Goal: Submit feedback/report problem: Submit feedback/report problem

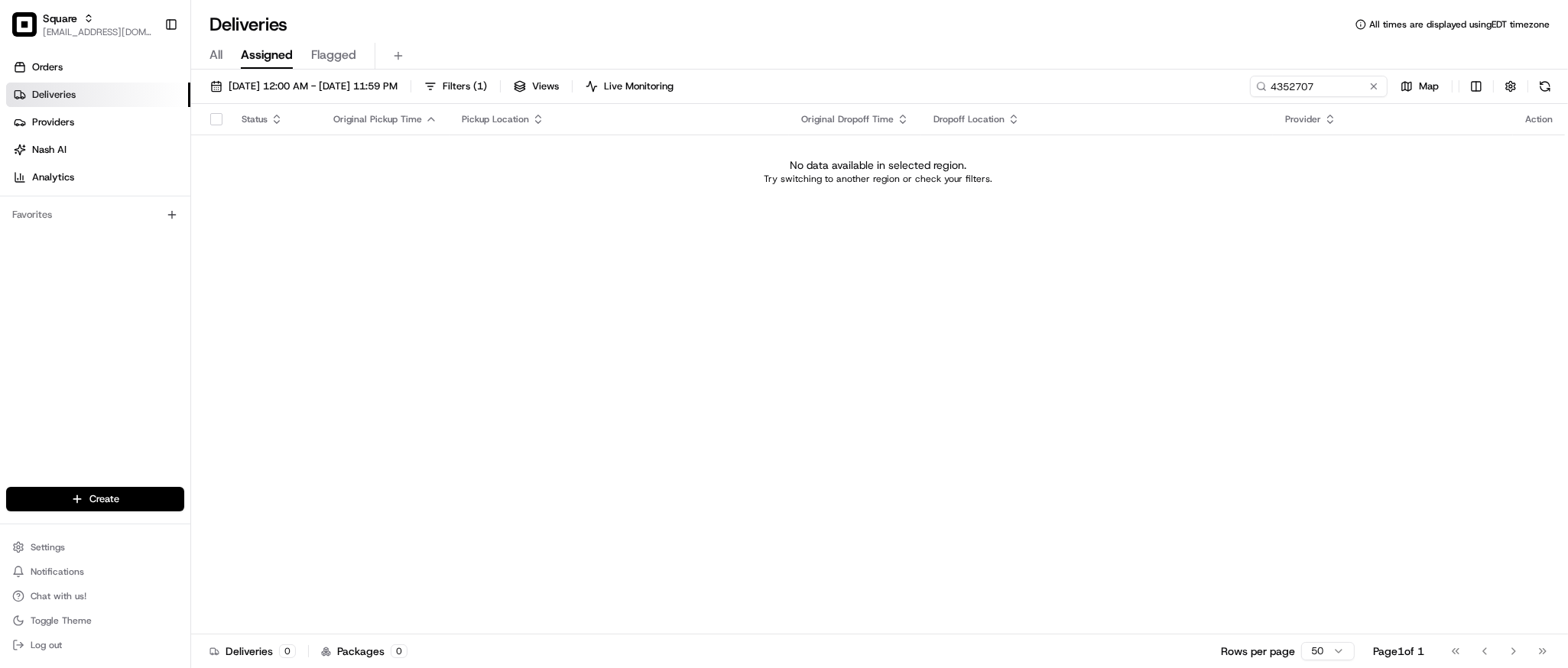
click at [1354, 392] on div "Status Original Pickup Time Pickup Location Original Dropoff Time Dropoff Locat…" at bounding box center [877, 368] width 1374 height 530
click at [1361, 363] on div "Status Original Pickup Time Pickup Location Original Dropoff Time Dropoff Locat…" at bounding box center [877, 368] width 1374 height 530
click at [435, 195] on td "No data available in selected region. Try switching to another region or check …" at bounding box center [877, 170] width 1374 height 73
click at [329, 94] on button "08/24/2025 12:00 AM - 08/24/2025 11:59 PM" at bounding box center [304, 86] width 201 height 21
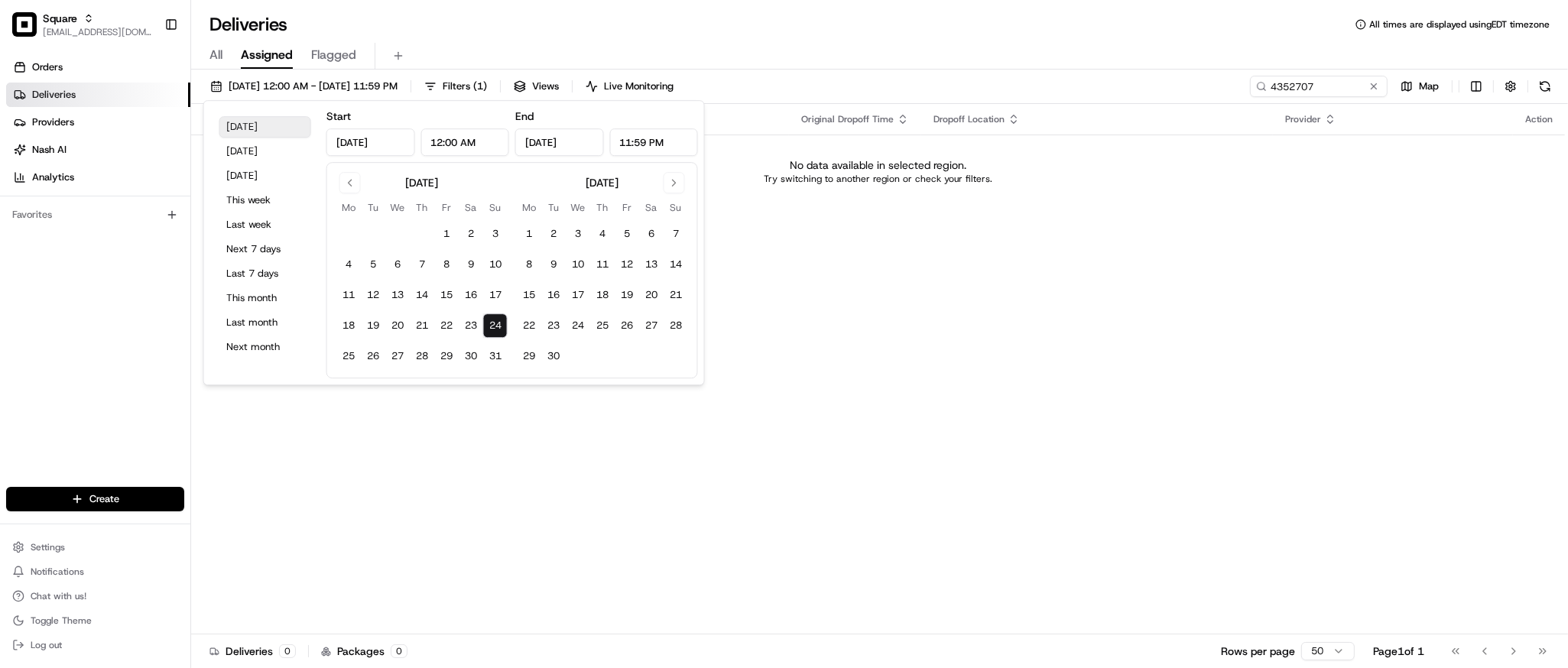
click at [283, 121] on button "Today" at bounding box center [265, 127] width 92 height 21
click at [262, 301] on button "This month" at bounding box center [265, 298] width 92 height 21
type input "Aug 1, 2025"
type input "Aug 31, 2025"
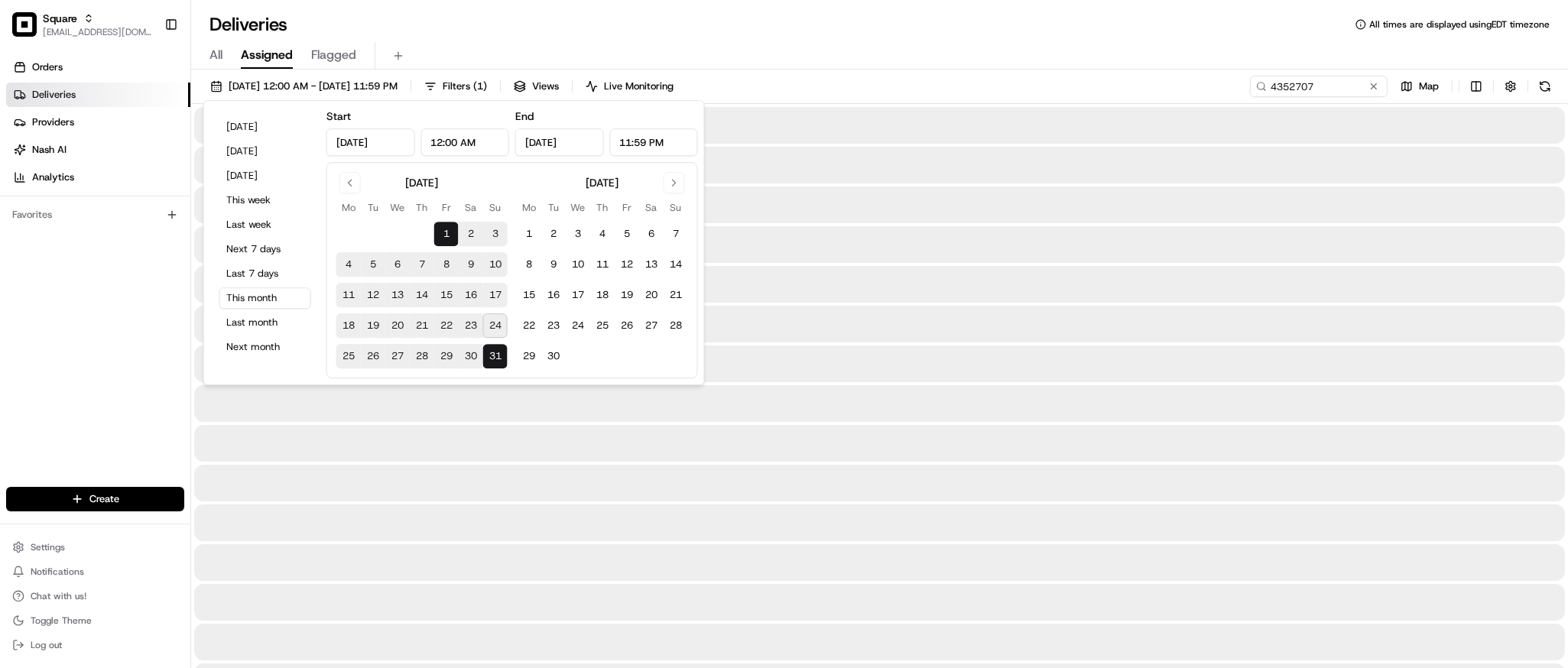
click at [807, 142] on div at bounding box center [879, 126] width 1371 height 37
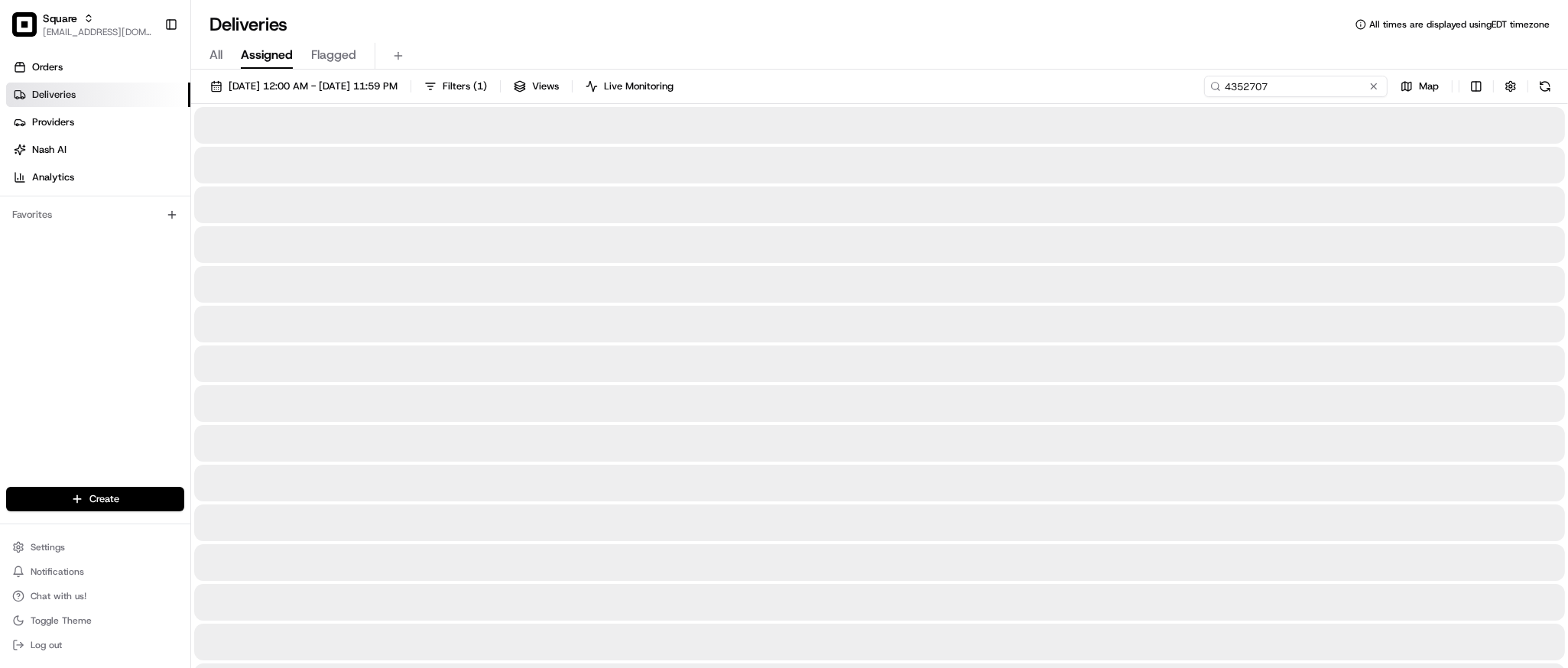
click at [1310, 90] on input "4352707" at bounding box center [1296, 86] width 183 height 21
paste input "5786186"
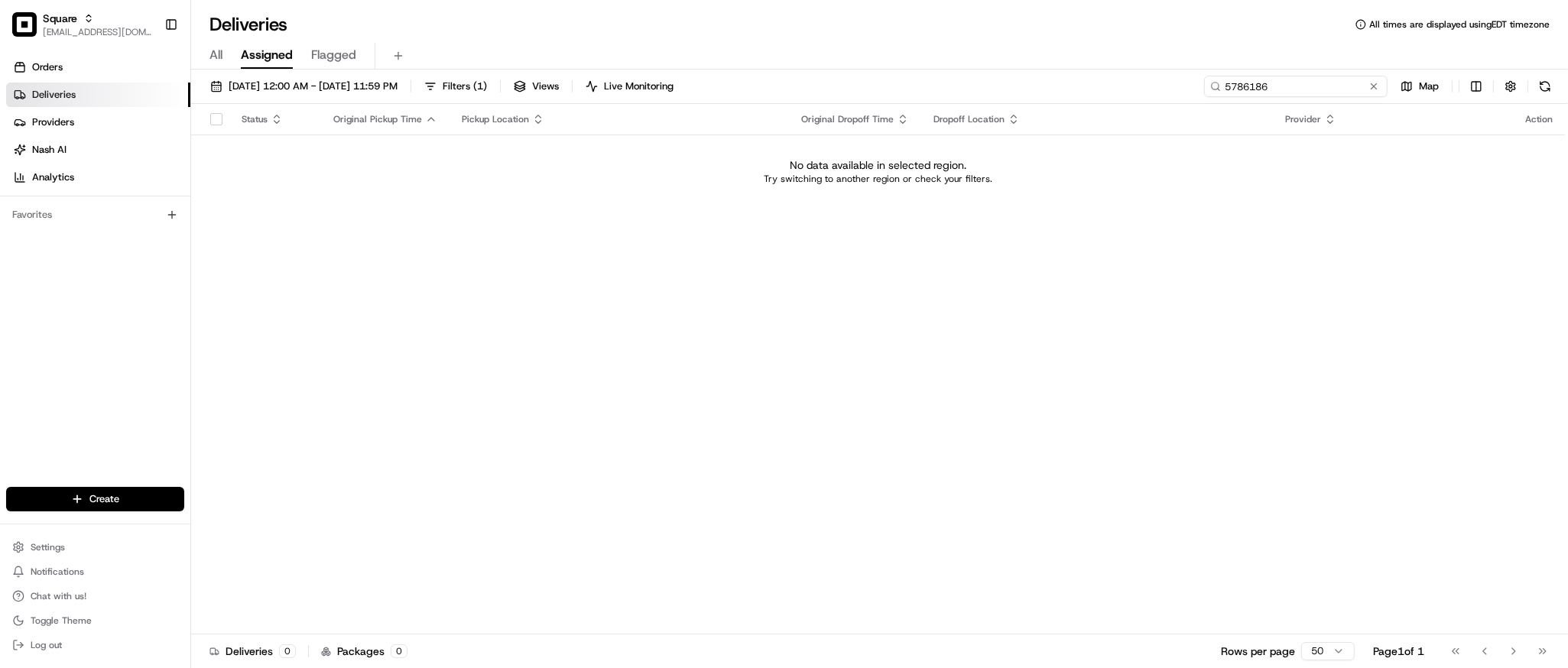
type input "5786186"
click at [395, 152] on td "No data available in selected region. Try switching to another region or check …" at bounding box center [877, 170] width 1374 height 73
click at [230, 313] on div "Status Original Pickup Time Pickup Location Original Dropoff Time Dropoff Locat…" at bounding box center [877, 368] width 1374 height 530
click at [67, 18] on span "Square" at bounding box center [59, 19] width 34 height 16
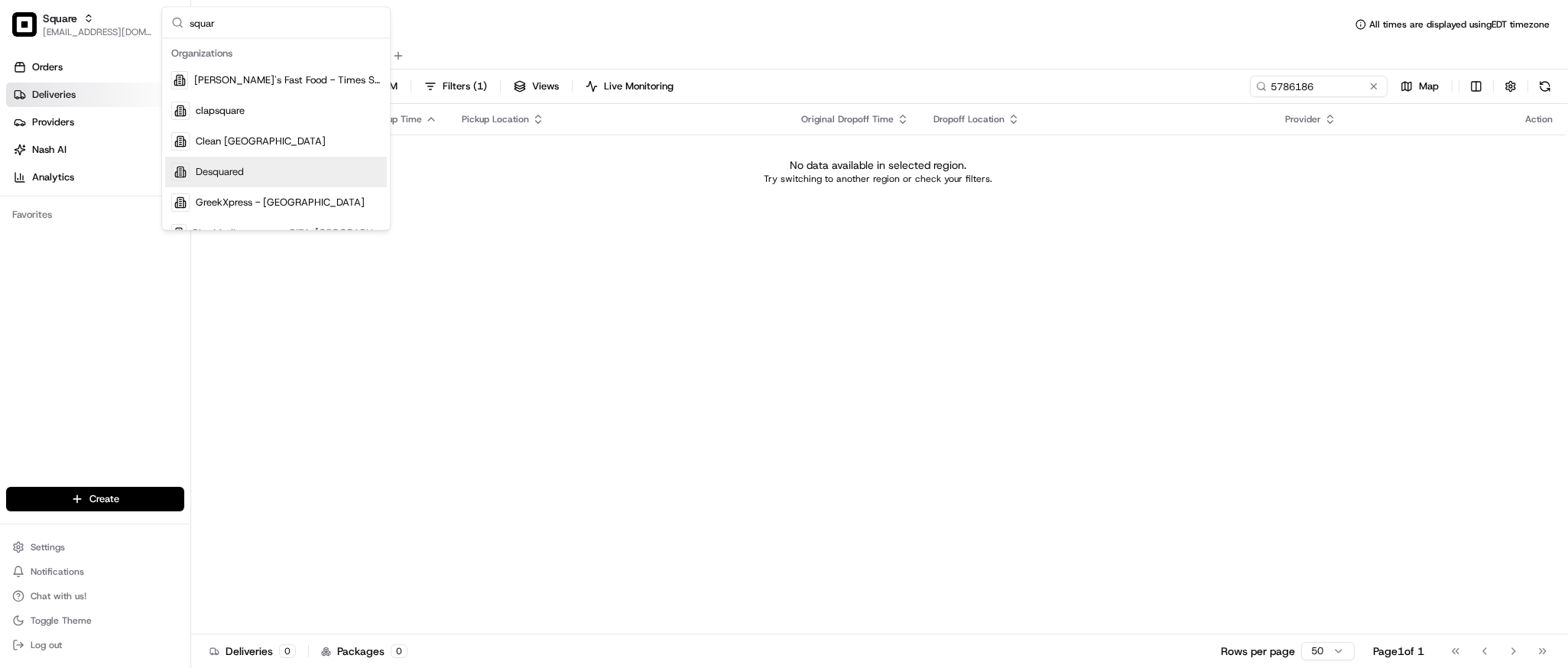
scroll to position [19, 0]
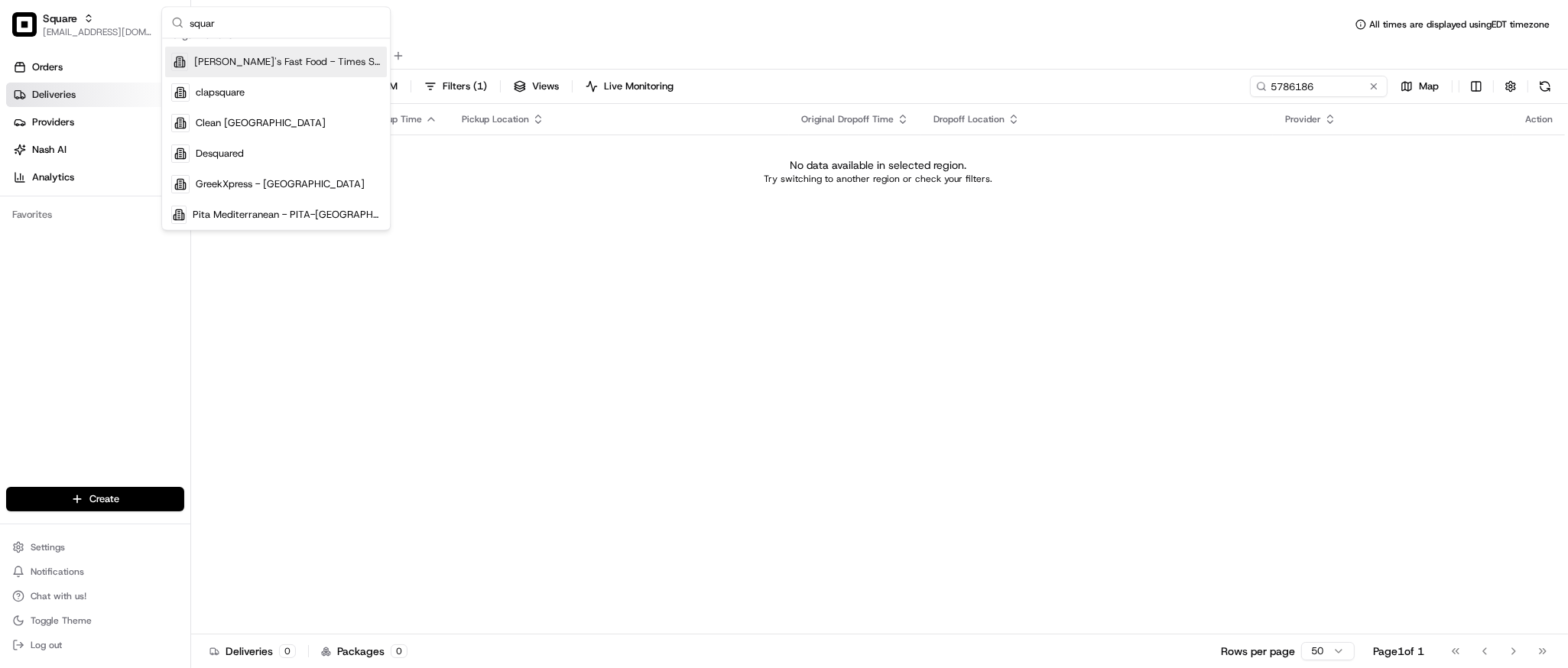
type input "square"
click at [586, 37] on div "All Assigned Flagged" at bounding box center [879, 54] width 1377 height 33
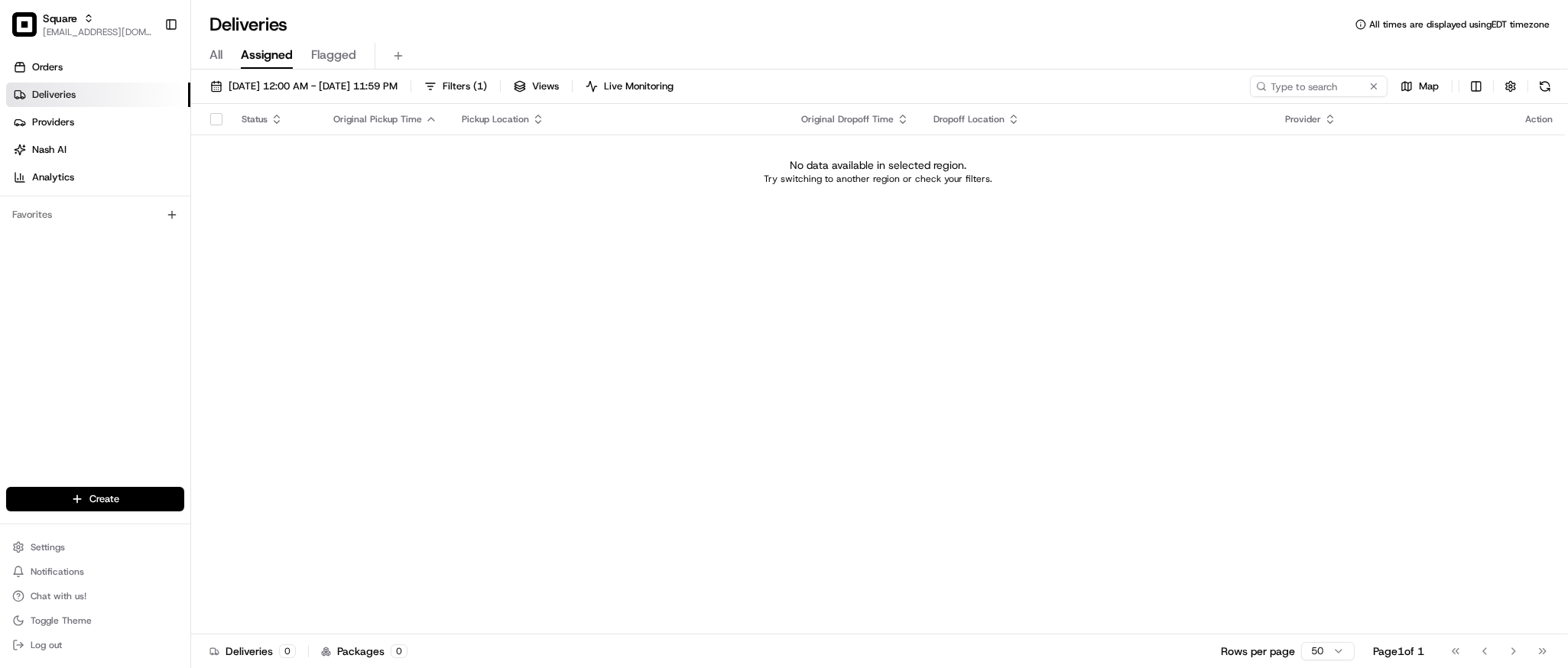
click at [215, 61] on span "All" at bounding box center [216, 56] width 13 height 19
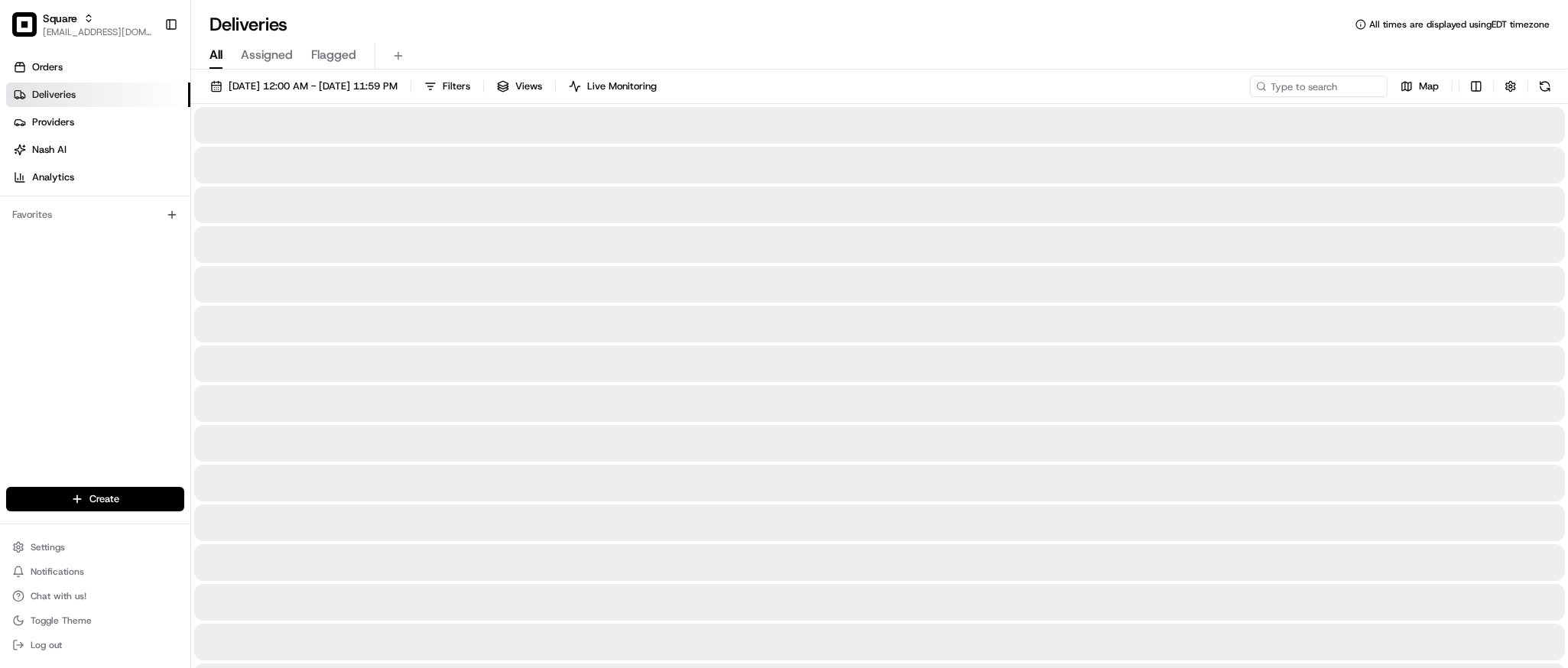
click at [355, 197] on div at bounding box center [879, 205] width 1371 height 37
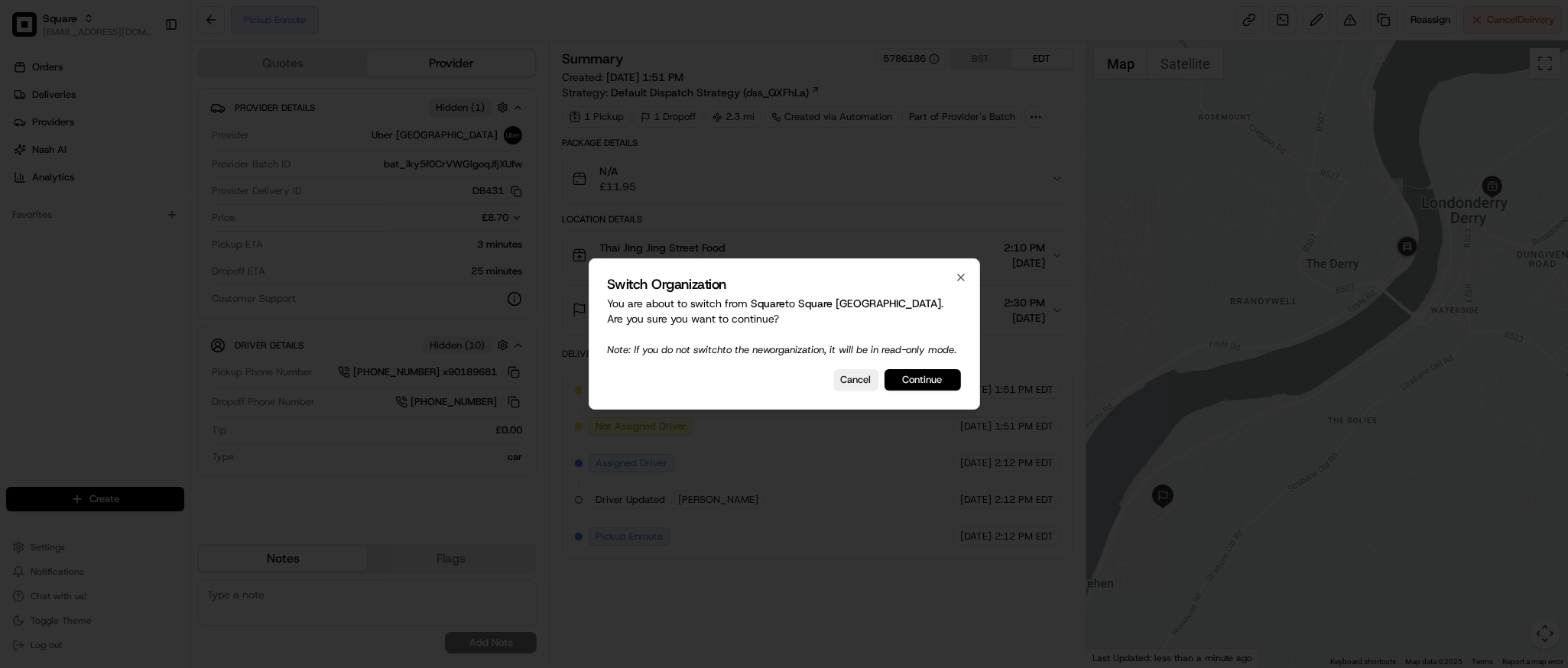
click at [942, 388] on button "Continue" at bounding box center [923, 379] width 77 height 21
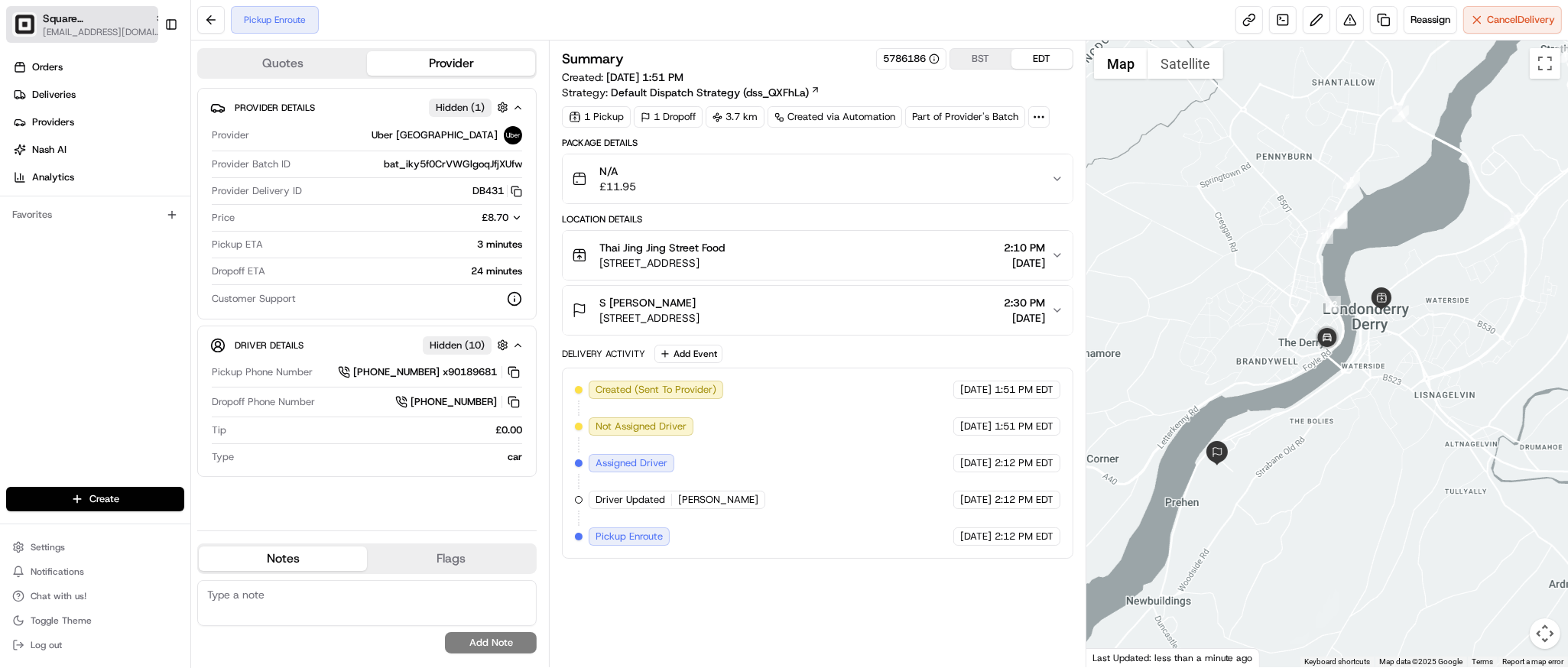
click at [59, 16] on span "Square UK" at bounding box center [95, 19] width 106 height 16
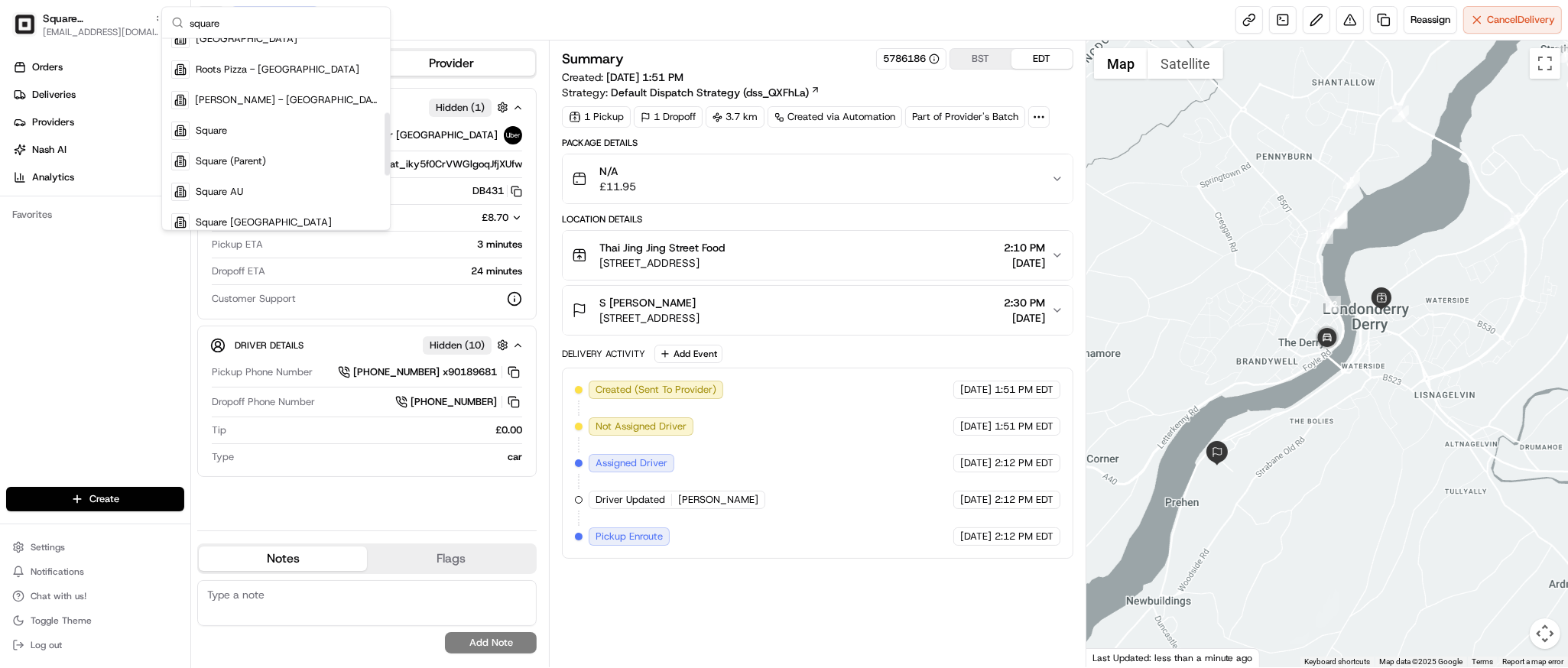
scroll to position [224, 0]
type input "square"
click at [280, 160] on div "Square (Parent)" at bounding box center [276, 162] width 222 height 31
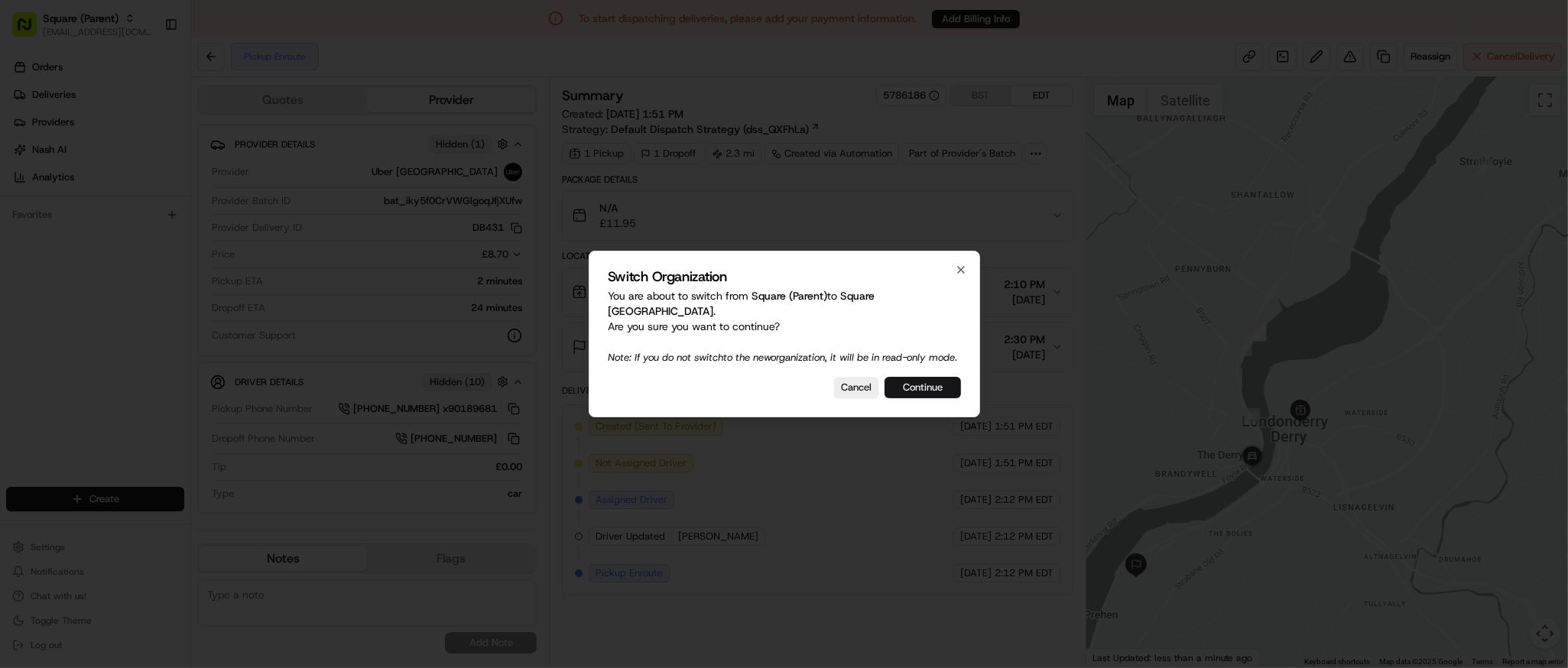
click at [917, 389] on button "Continue" at bounding box center [923, 387] width 77 height 21
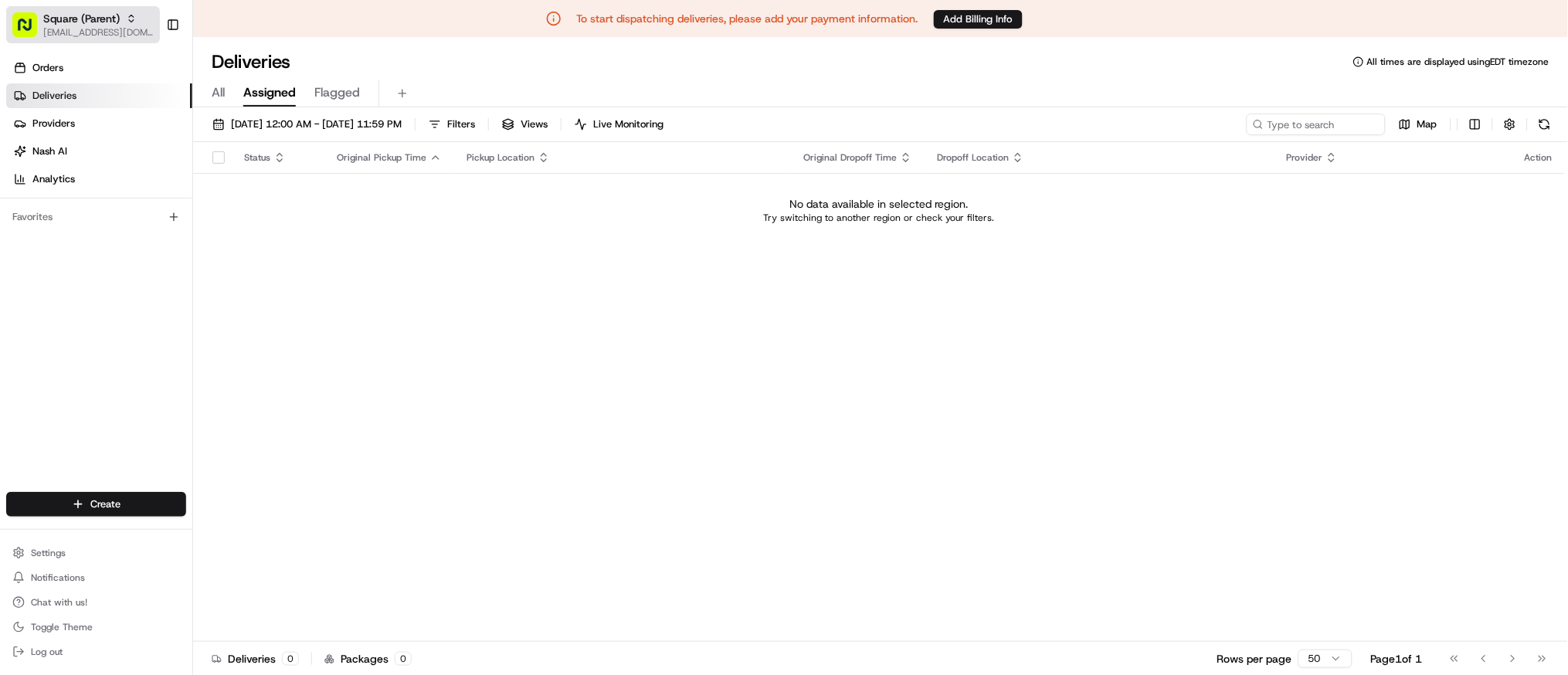
click at [94, 20] on span "Square (Parent)" at bounding box center [81, 19] width 77 height 16
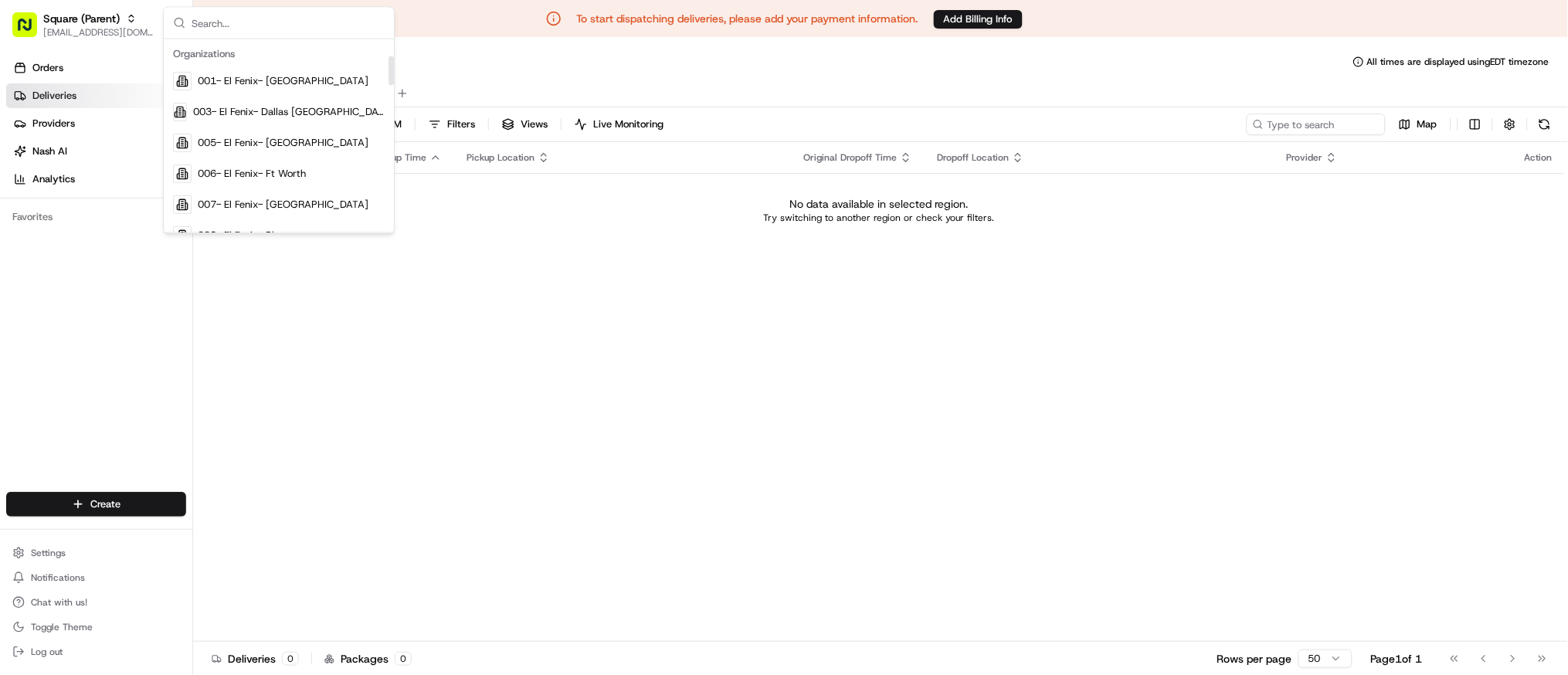
scroll to position [111, 0]
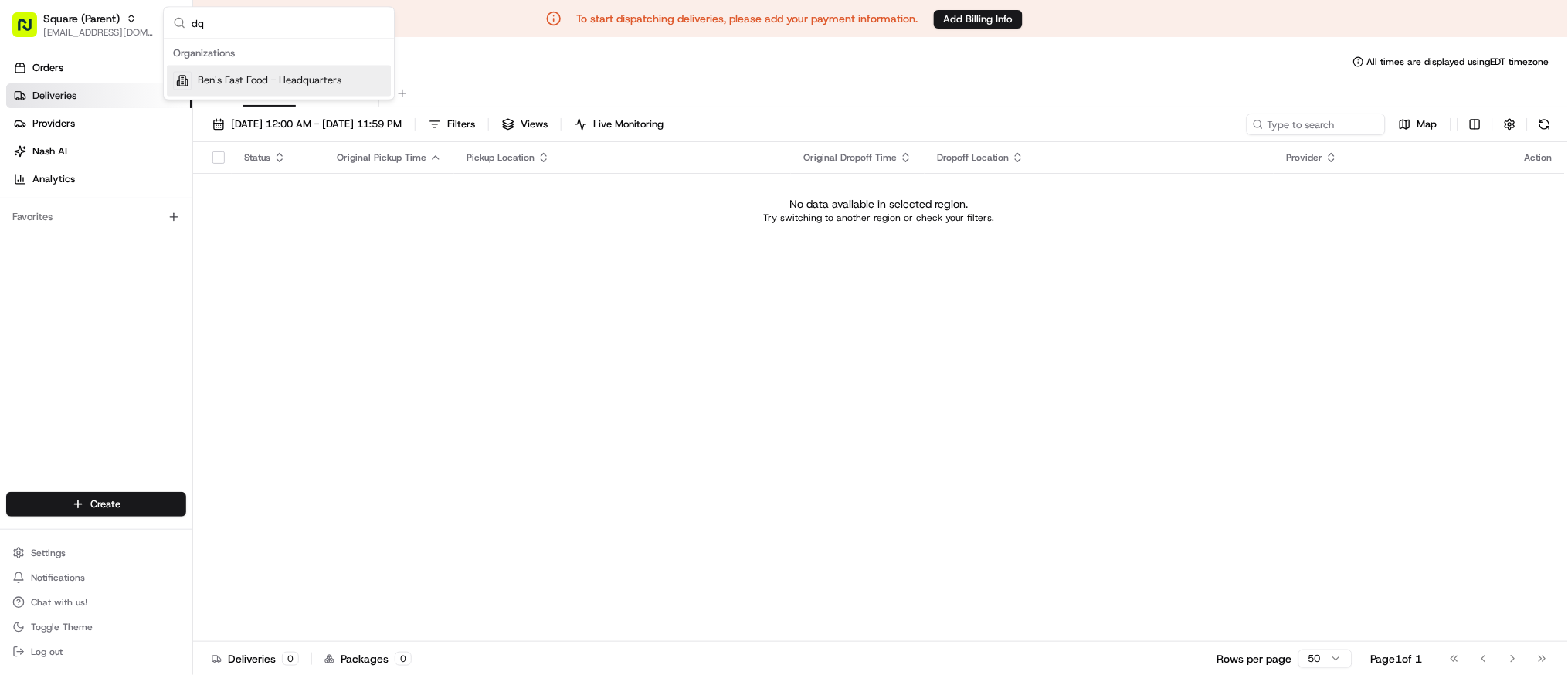
type input "d"
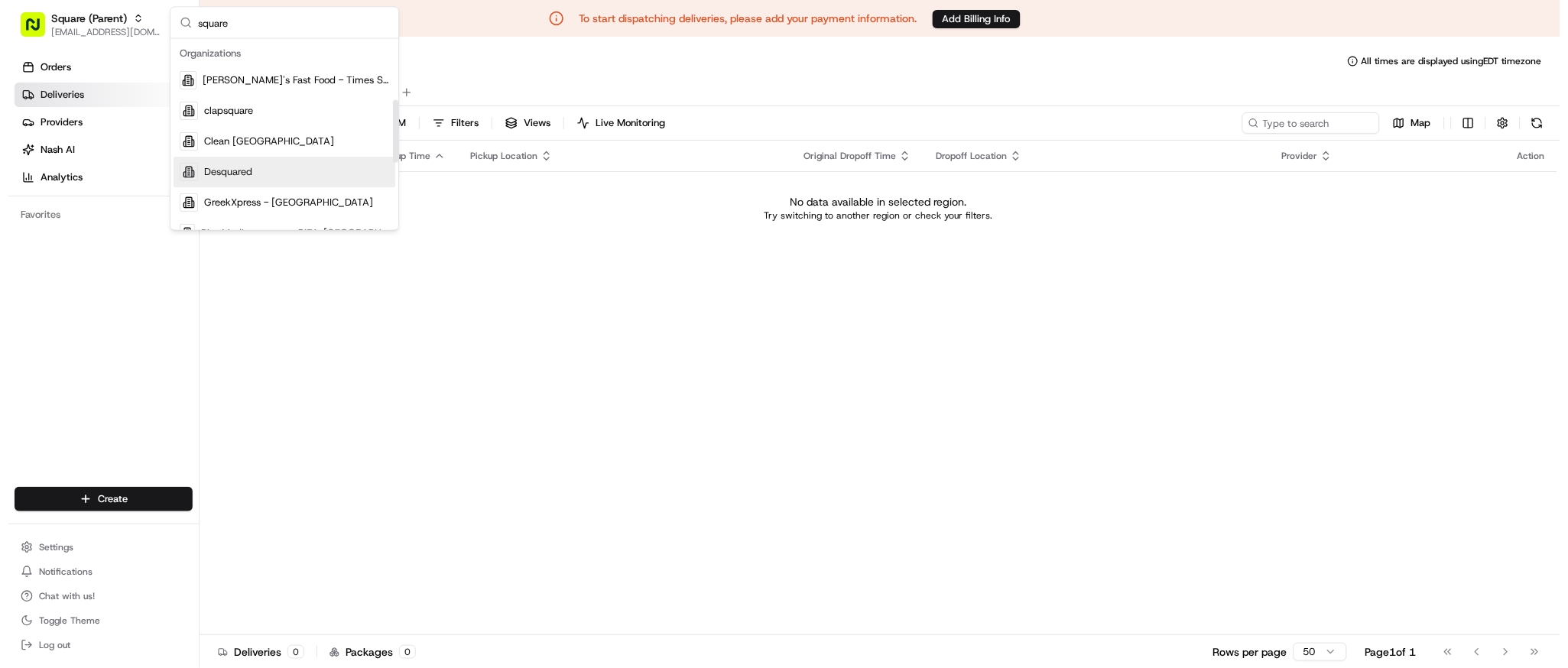
scroll to position [193, 0]
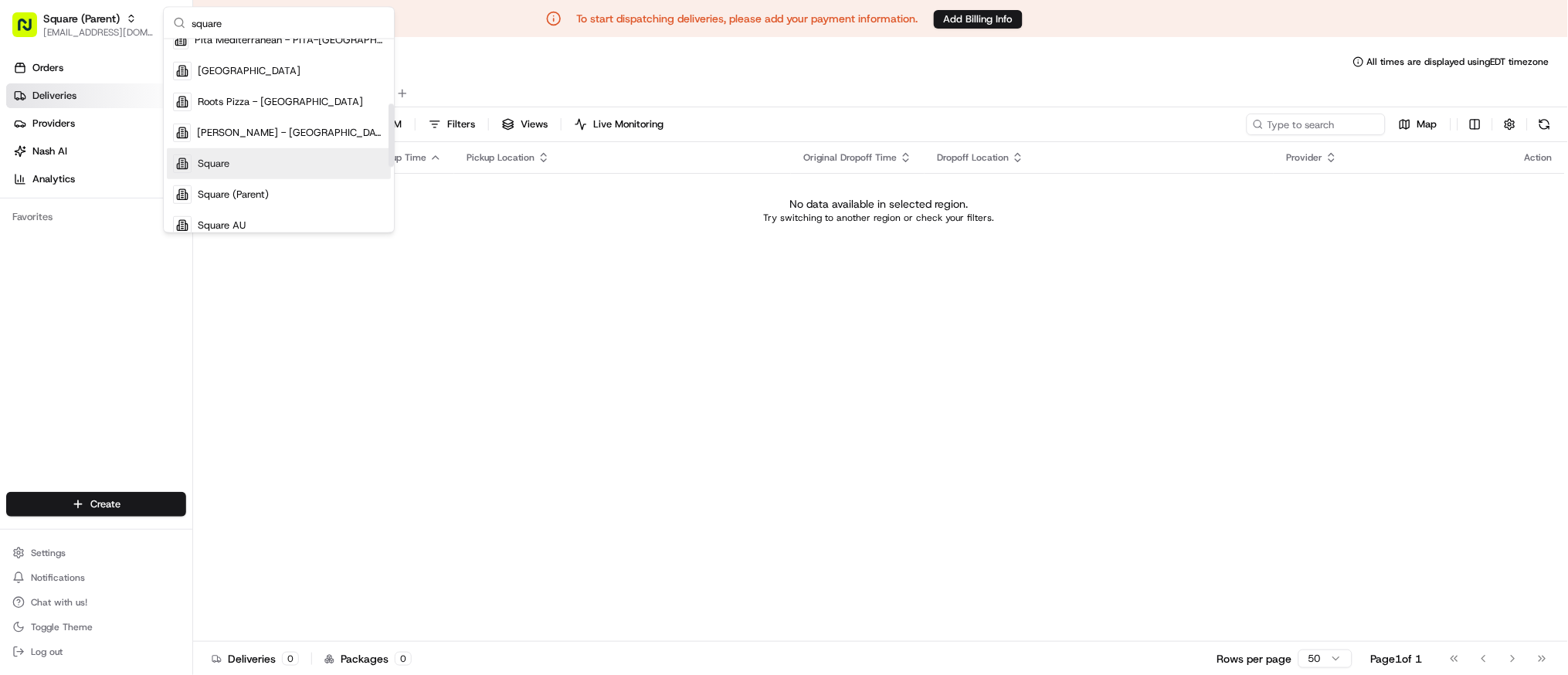
type input "square"
click at [252, 171] on div "Square" at bounding box center [279, 164] width 224 height 31
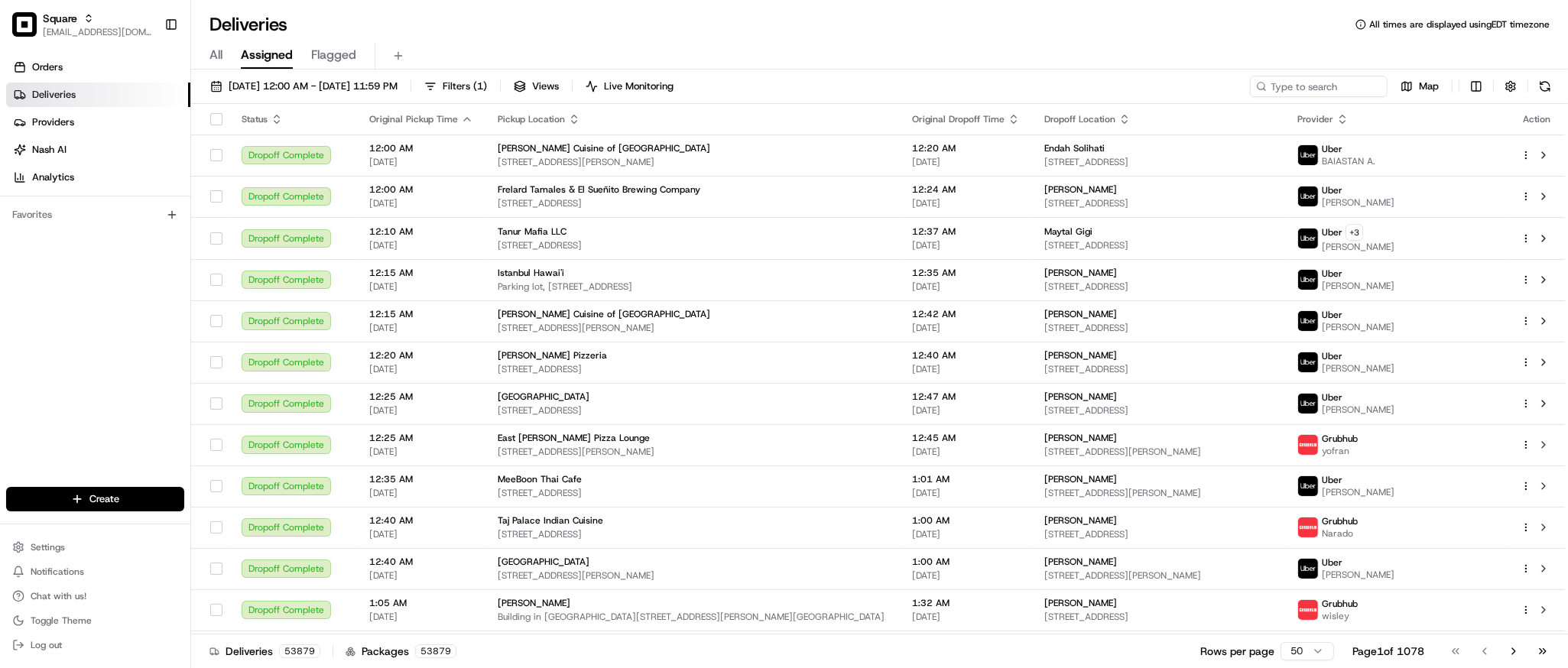
click at [581, 43] on div "All Assigned Flagged" at bounding box center [879, 56] width 1377 height 27
click at [1303, 82] on input at bounding box center [1296, 86] width 183 height 21
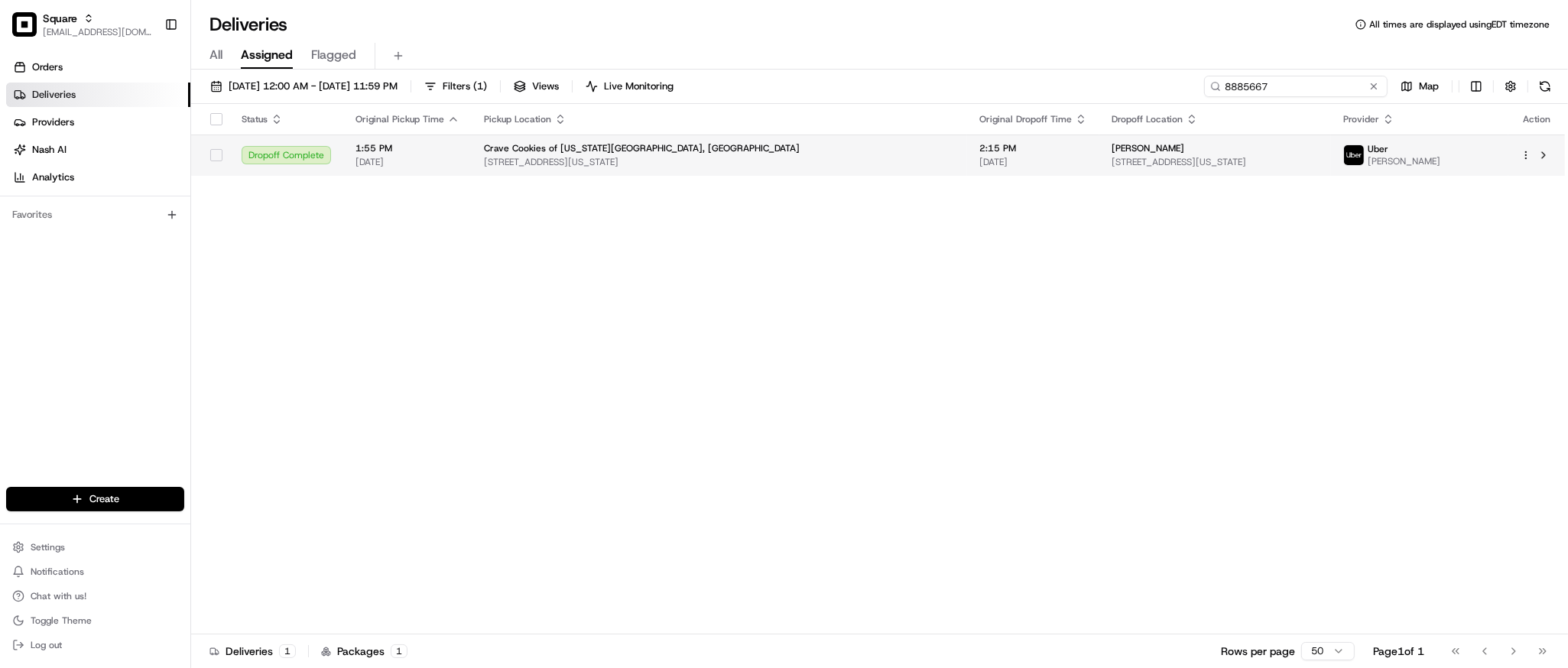
type input "8885667"
click at [878, 154] on td "Crave Cookies of Missouri City, TX 9010 Sienna Crossing Dr #200, Missouri City,…" at bounding box center [719, 155] width 495 height 42
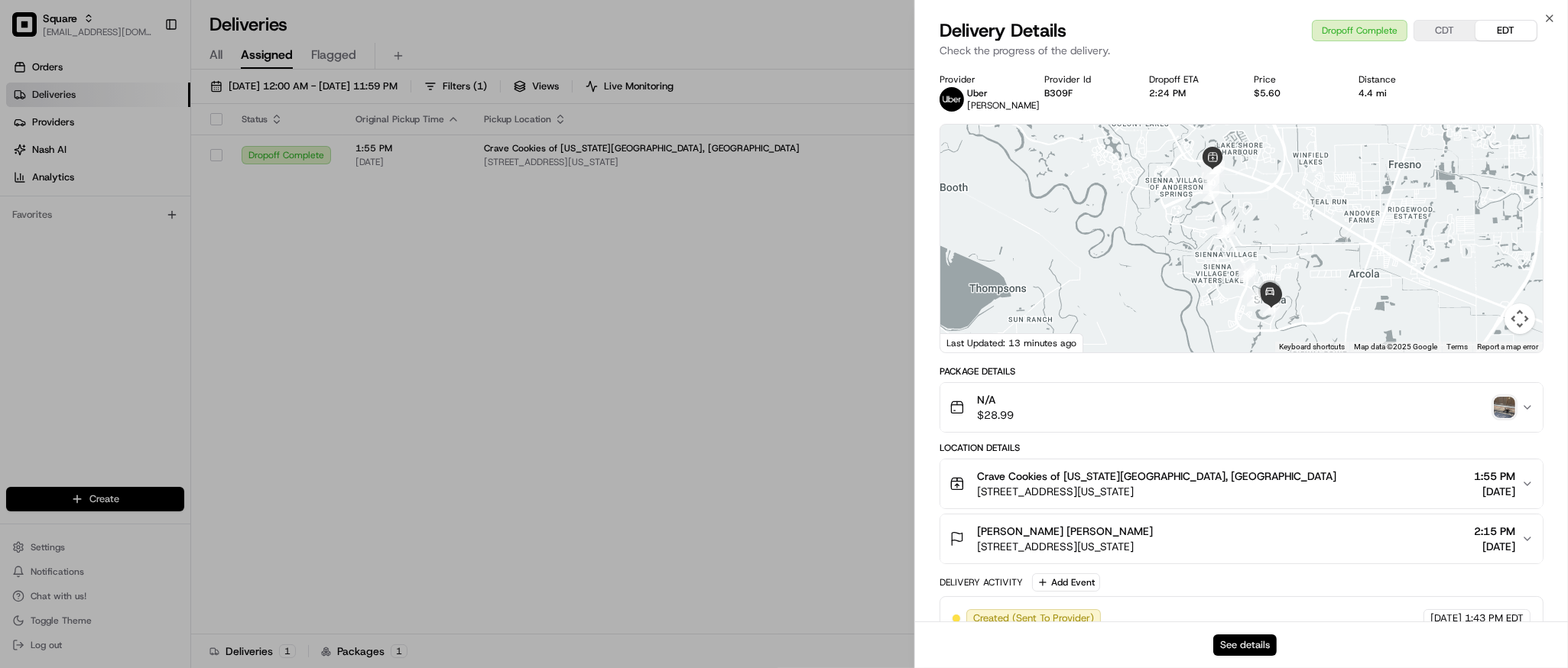
click at [1234, 642] on button "See details" at bounding box center [1245, 645] width 64 height 21
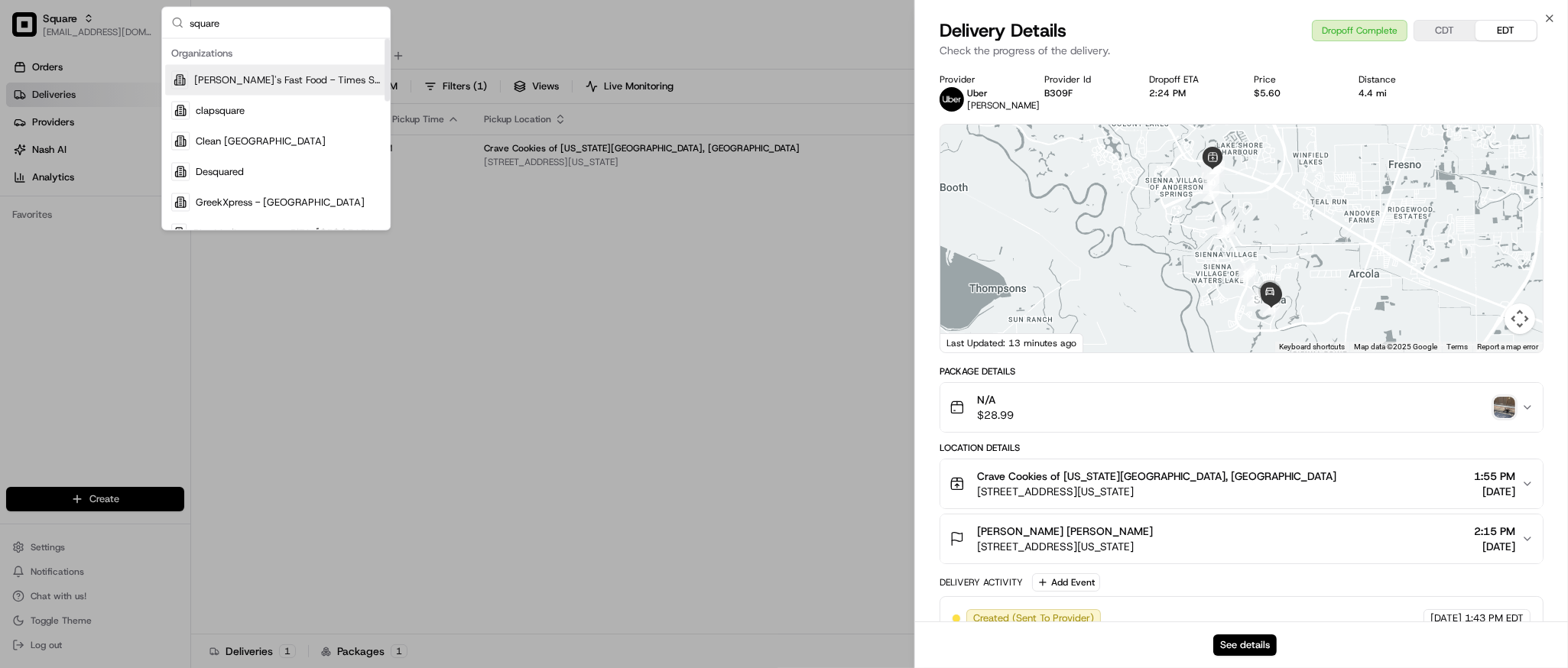
type input "square"
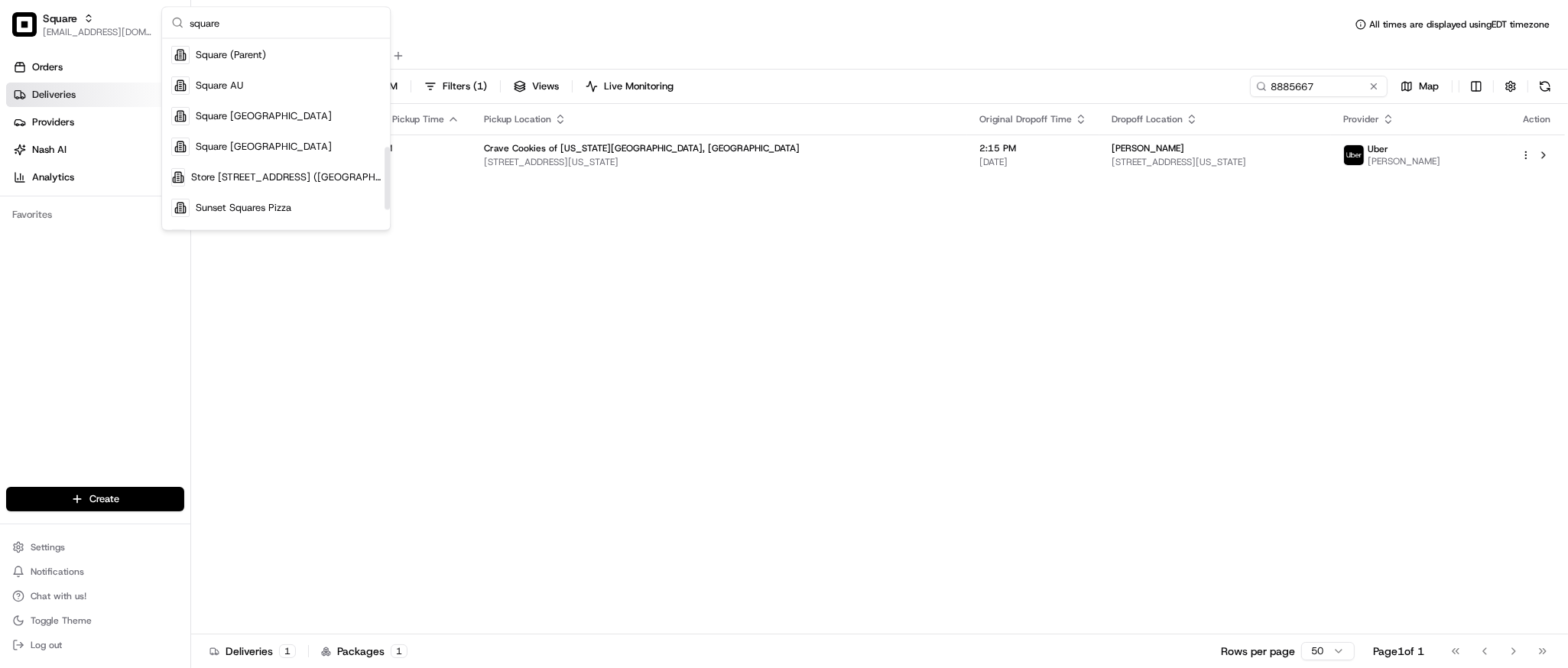
scroll to position [328, 0]
drag, startPoint x: 386, startPoint y: 73, endPoint x: 392, endPoint y: 182, distance: 109.2
click at [390, 182] on div "Suggestions" at bounding box center [387, 179] width 6 height 63
click at [279, 126] on div "Square CA" at bounding box center [276, 118] width 222 height 31
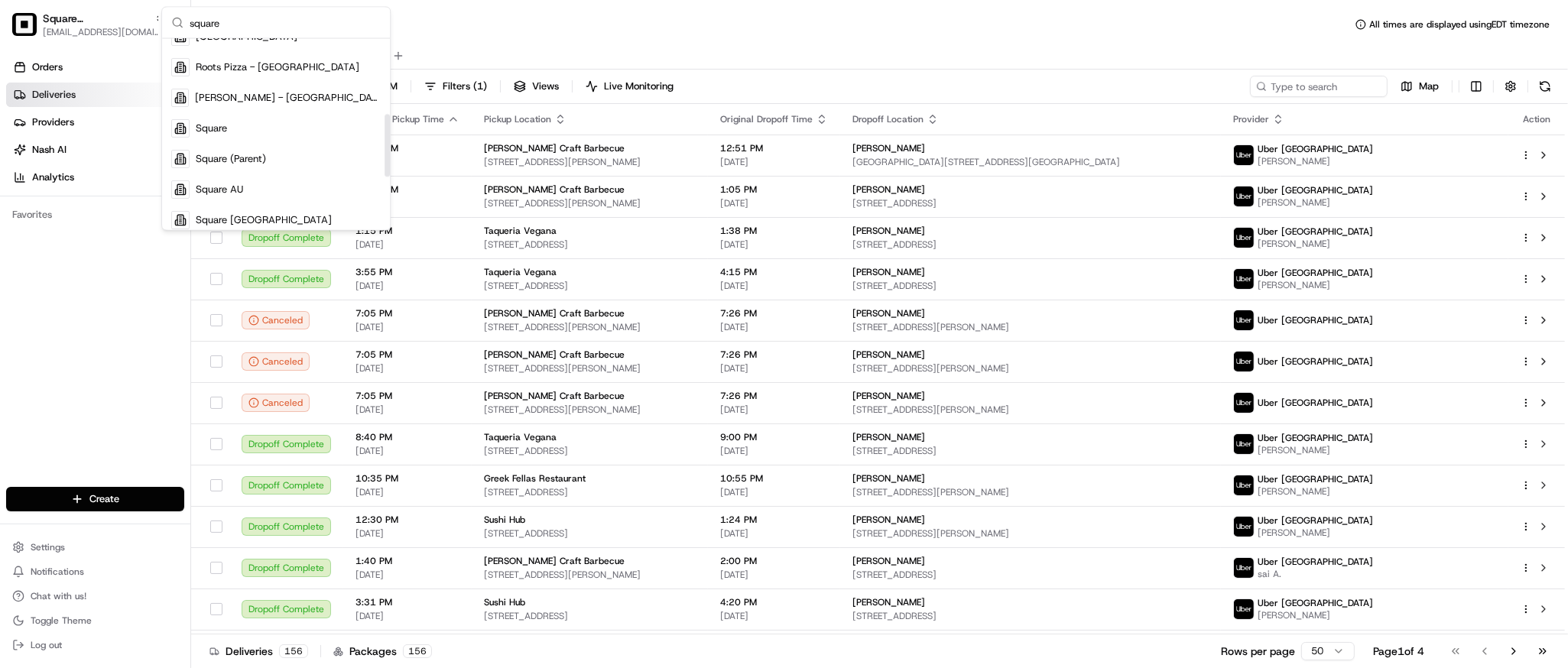
scroll to position [212, 0]
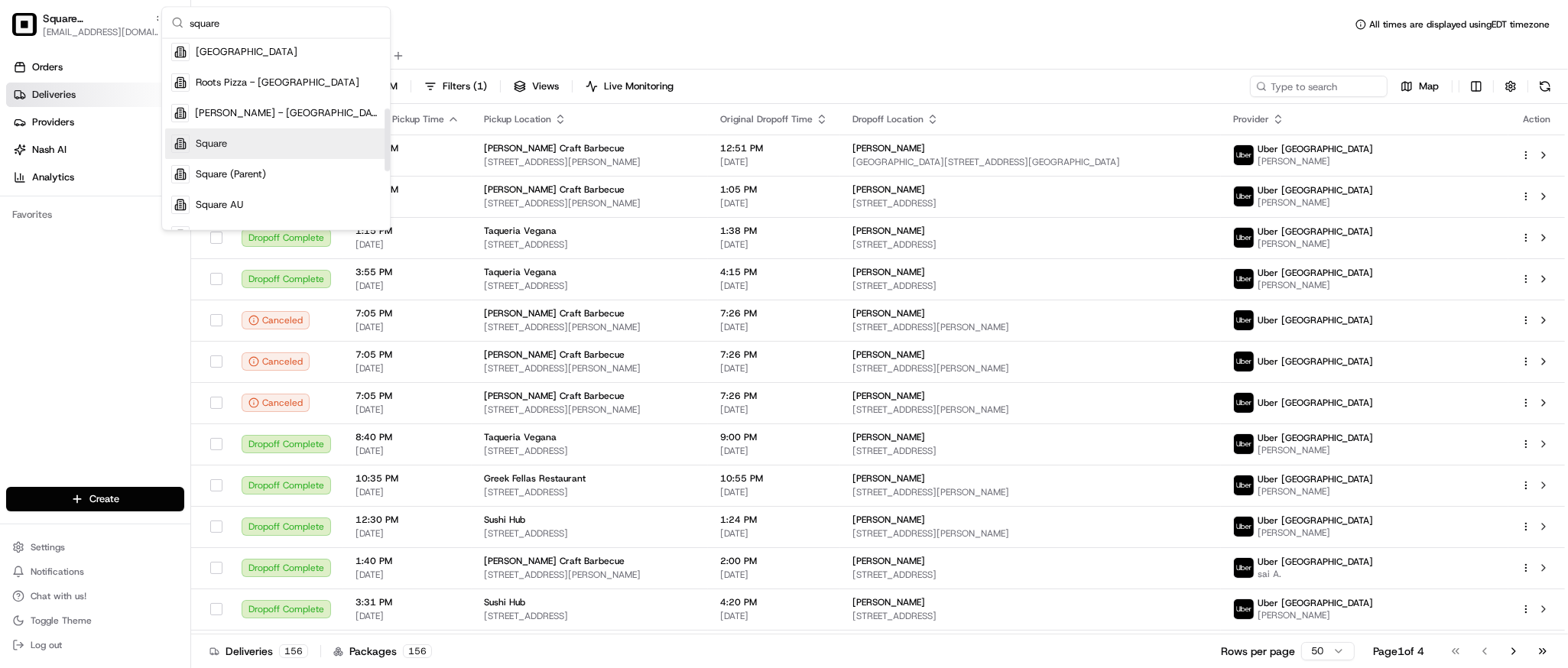
type input "square"
click at [248, 141] on div "Square" at bounding box center [276, 143] width 222 height 31
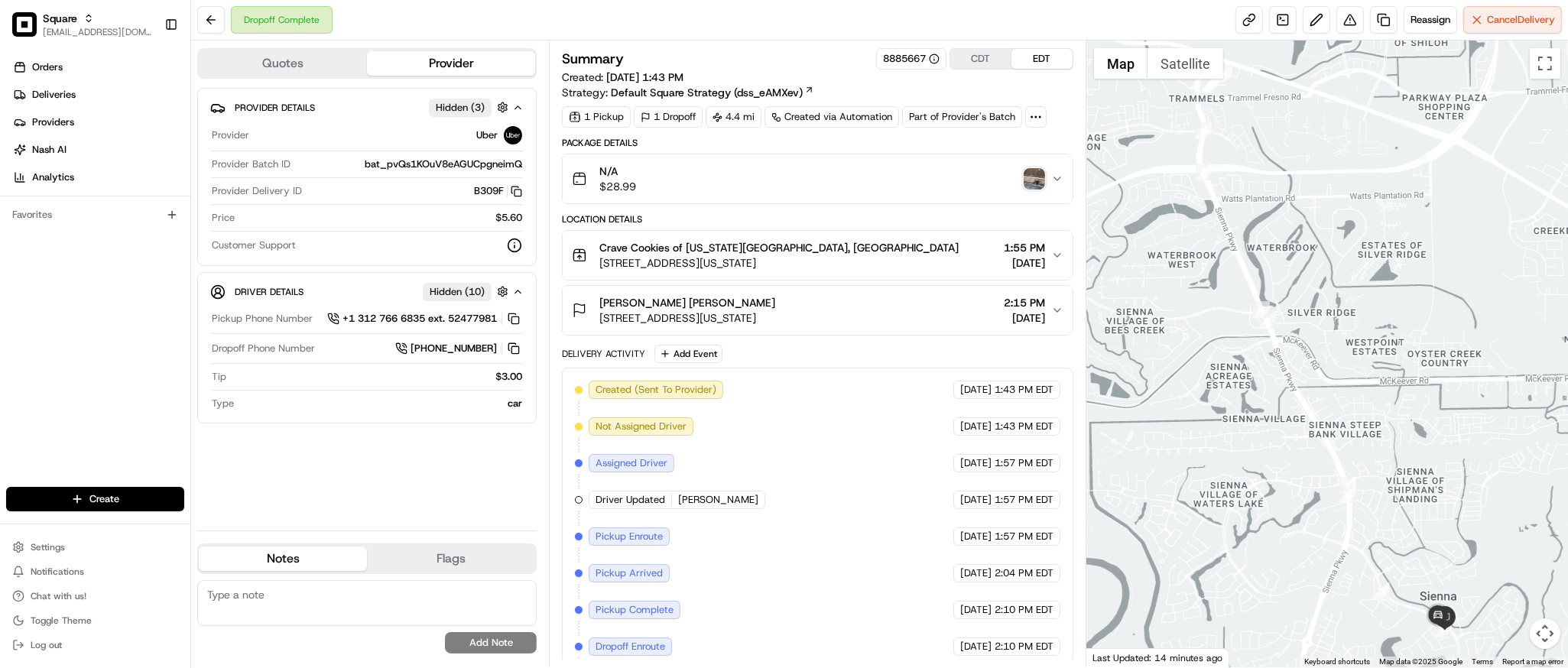
click at [1030, 181] on img "button" at bounding box center [1034, 179] width 21 height 21
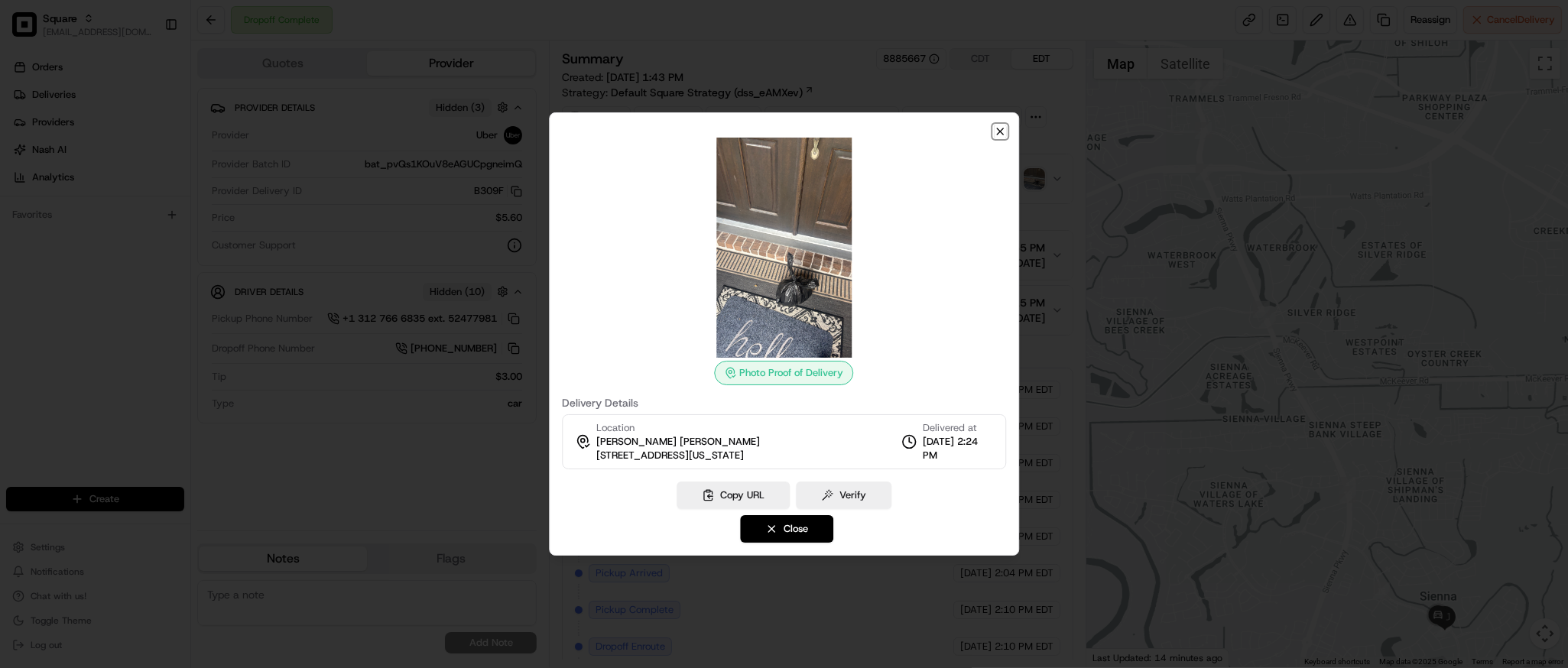
click at [998, 134] on icon "button" at bounding box center [1000, 130] width 12 height 12
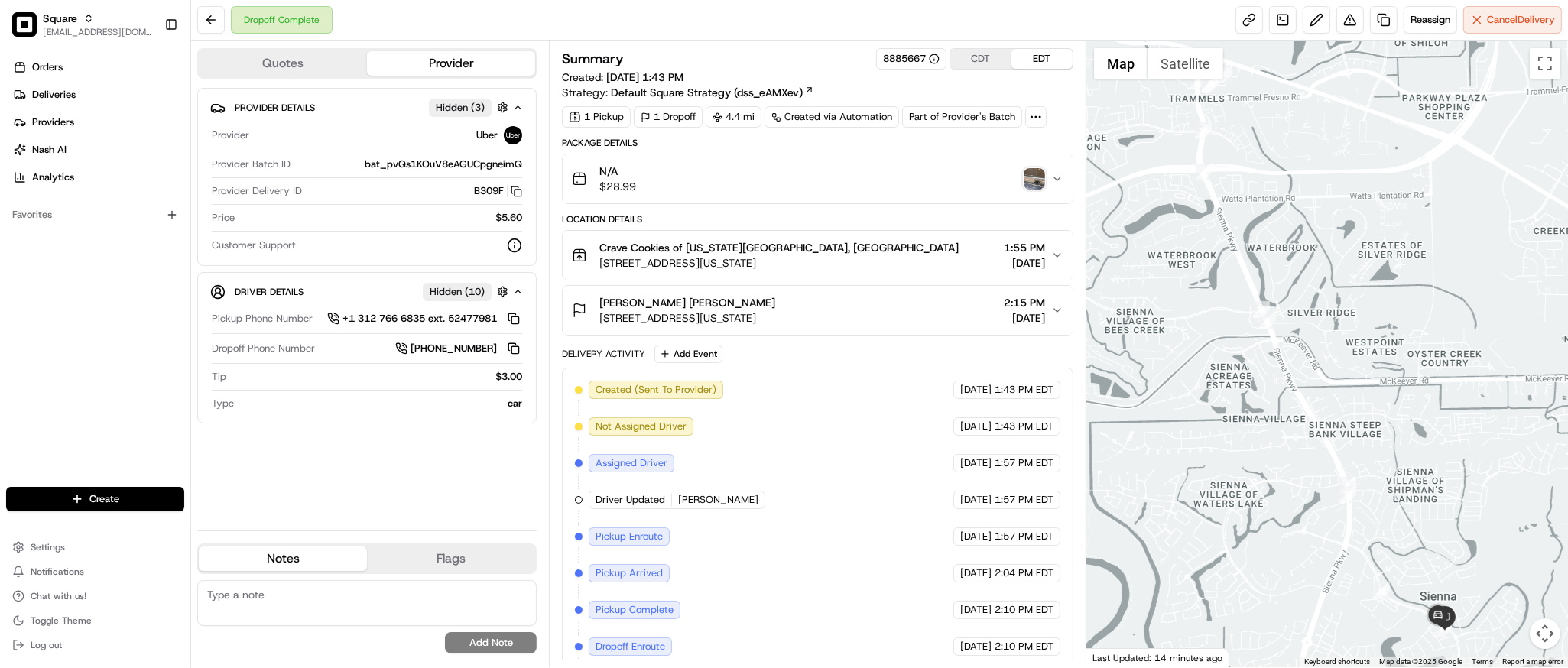
click at [1380, 476] on div at bounding box center [1327, 353] width 481 height 626
click at [1372, 393] on div at bounding box center [1327, 353] width 481 height 626
click at [367, 612] on textarea at bounding box center [367, 603] width 340 height 46
paste textarea "Caller Information: Customer Reason for Call: Missing 2 chocolate chip cookies,…"
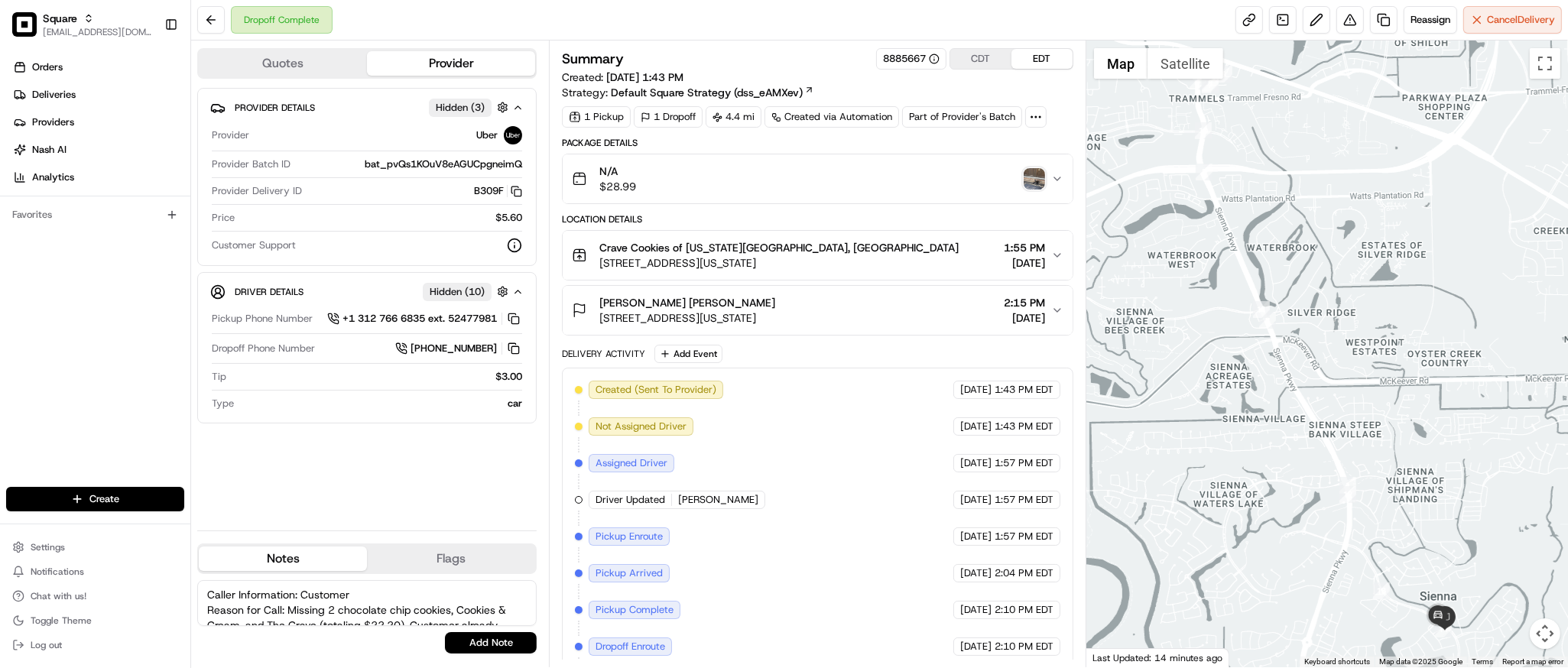
scroll to position [98, 0]
type textarea "Caller Information: Customer Reason for Call: Missing 2 chocolate chip cookies,…"
click at [479, 644] on button "Add Note" at bounding box center [491, 642] width 92 height 21
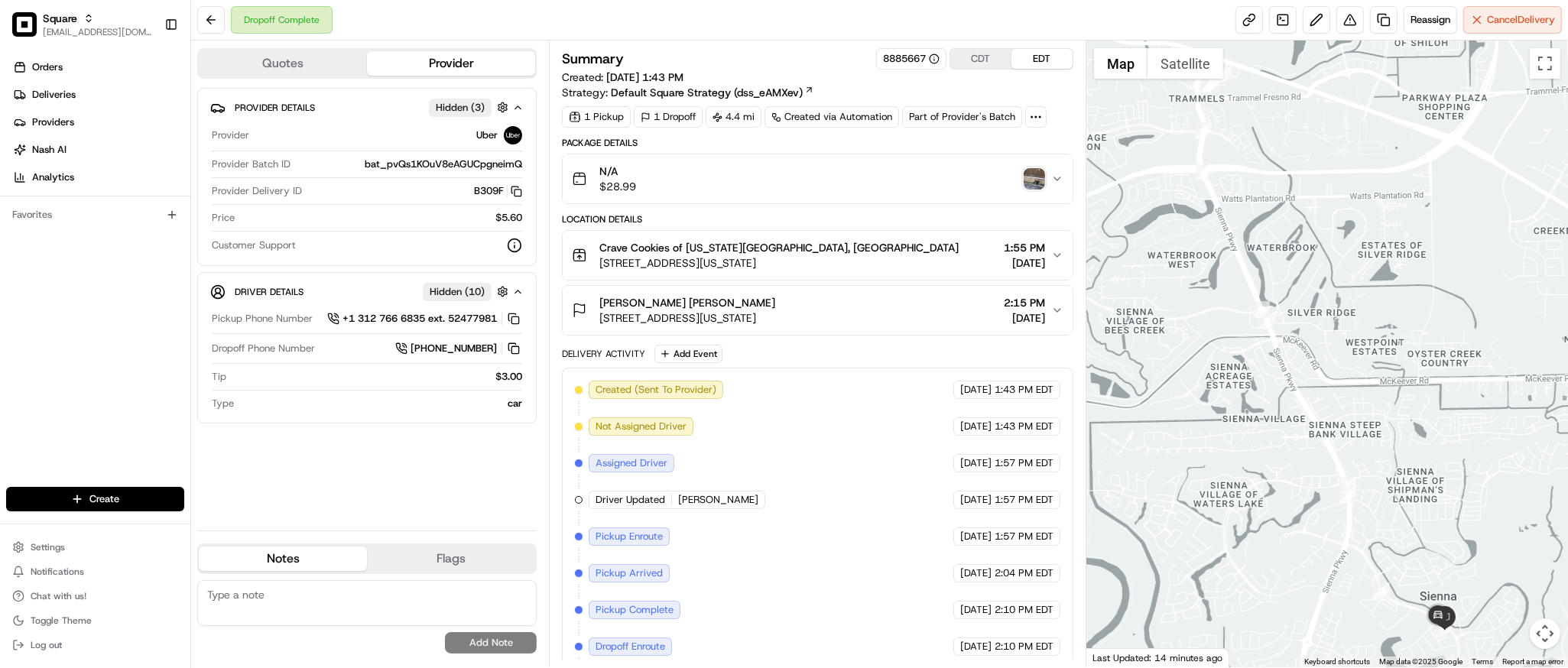
scroll to position [0, 0]
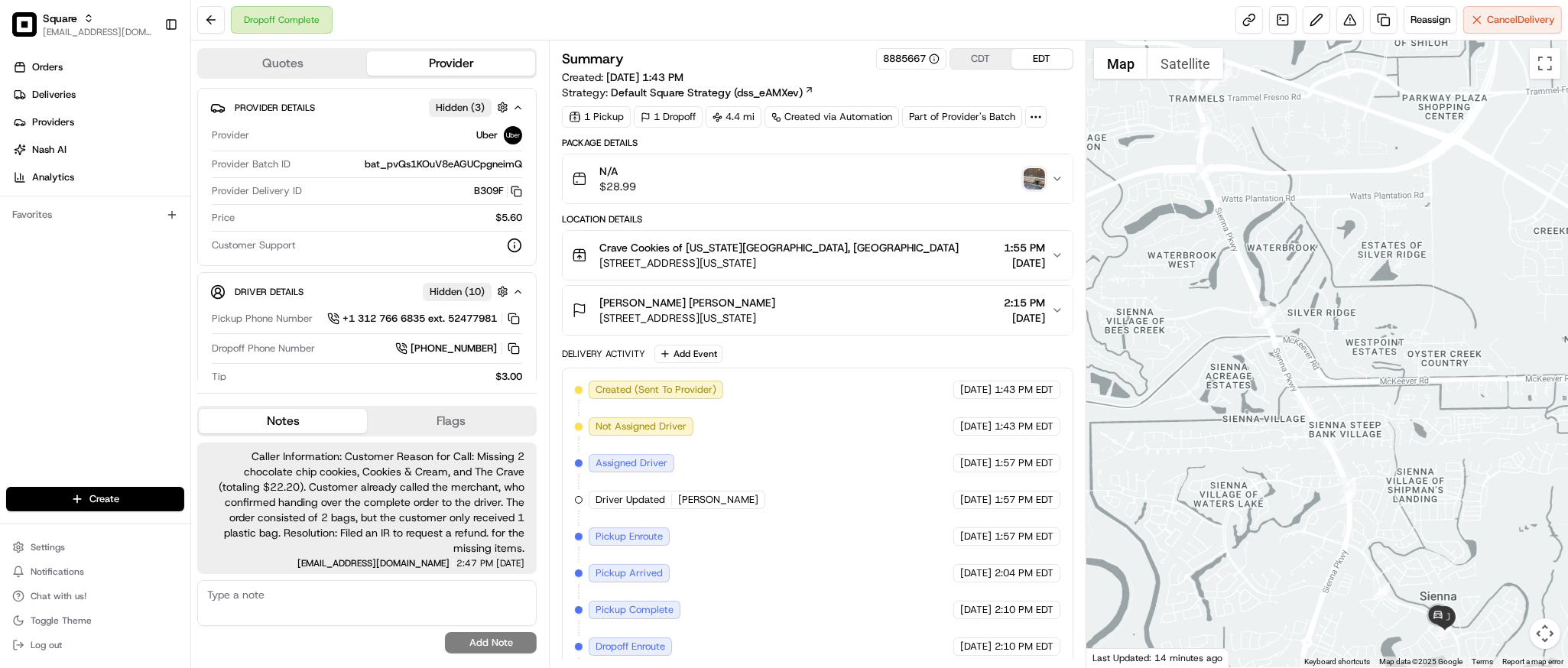
click at [1032, 180] on img "button" at bounding box center [1034, 179] width 21 height 21
click at [1351, 16] on button at bounding box center [1350, 20] width 28 height 28
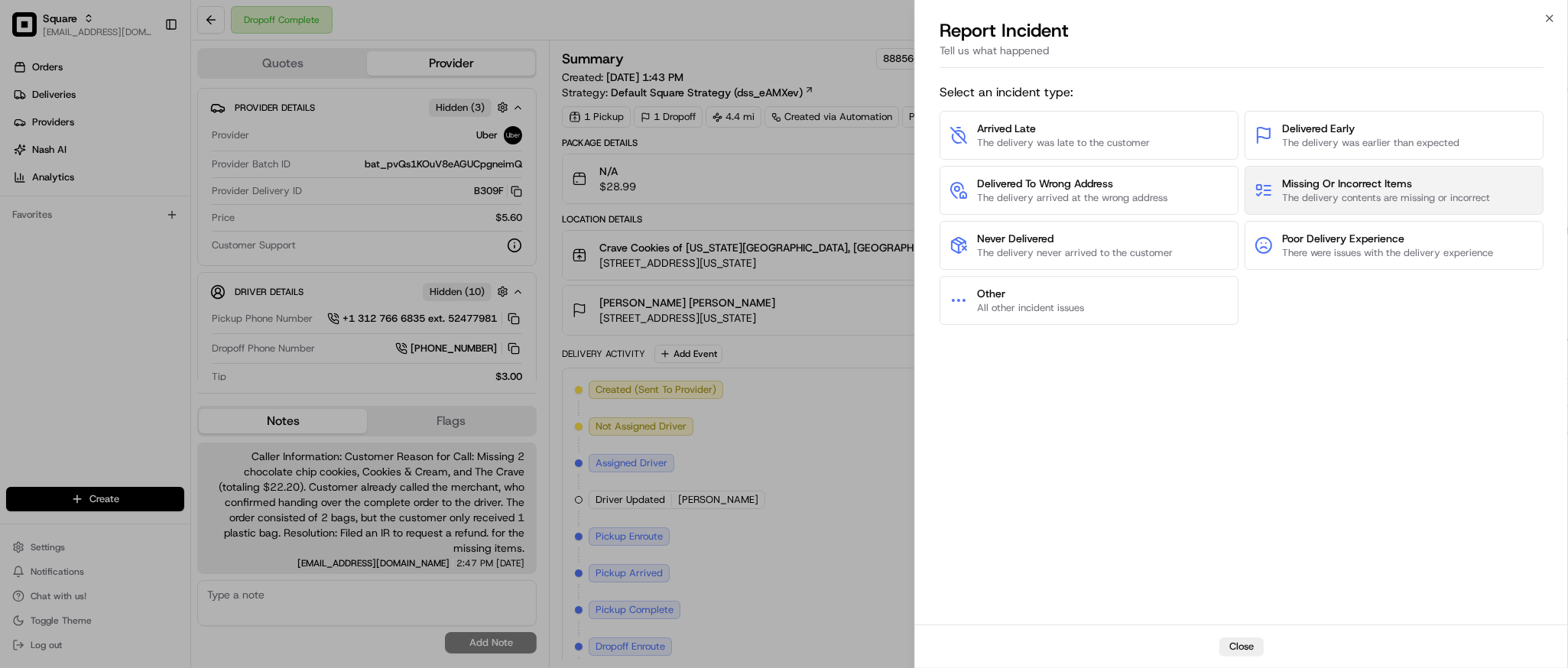
click at [1352, 179] on span "Missing Or Incorrect Items" at bounding box center [1386, 183] width 208 height 16
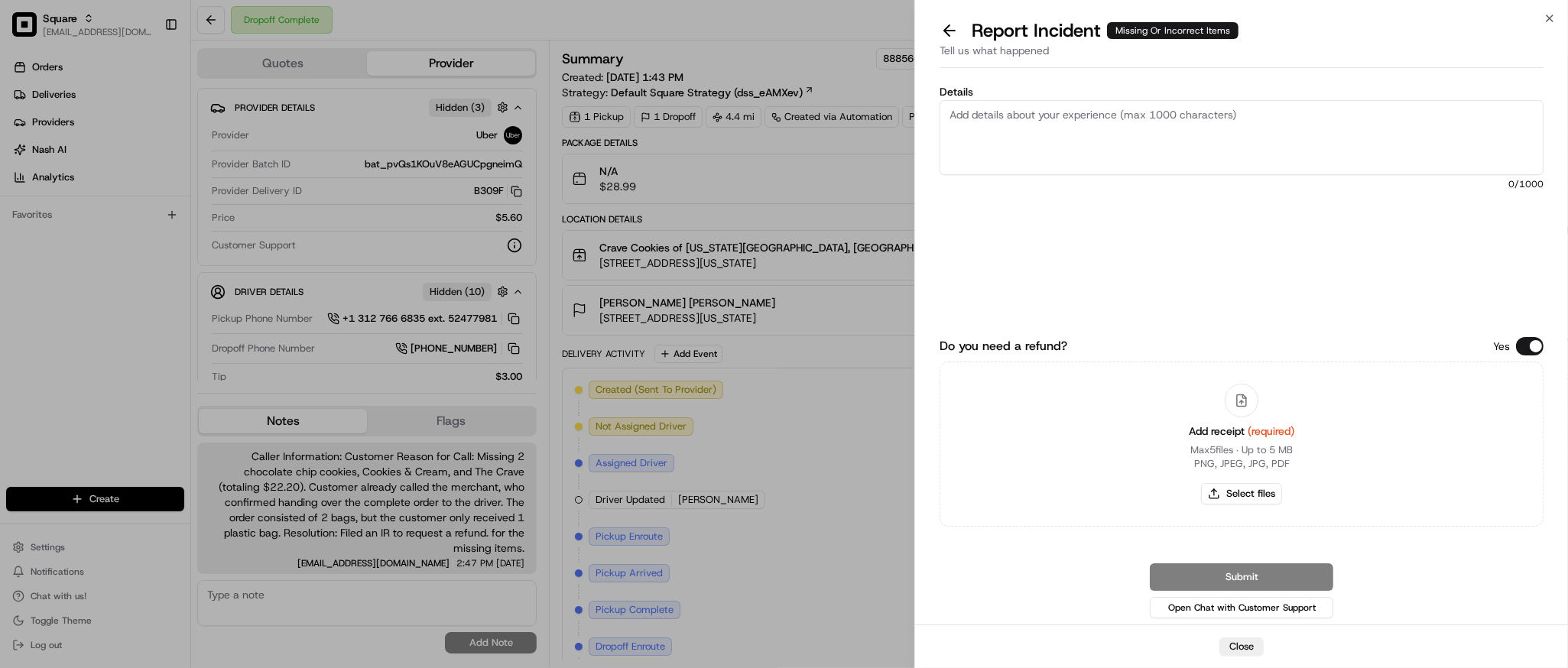
click at [1525, 347] on button "Do you need a refund?" at bounding box center [1530, 346] width 28 height 19
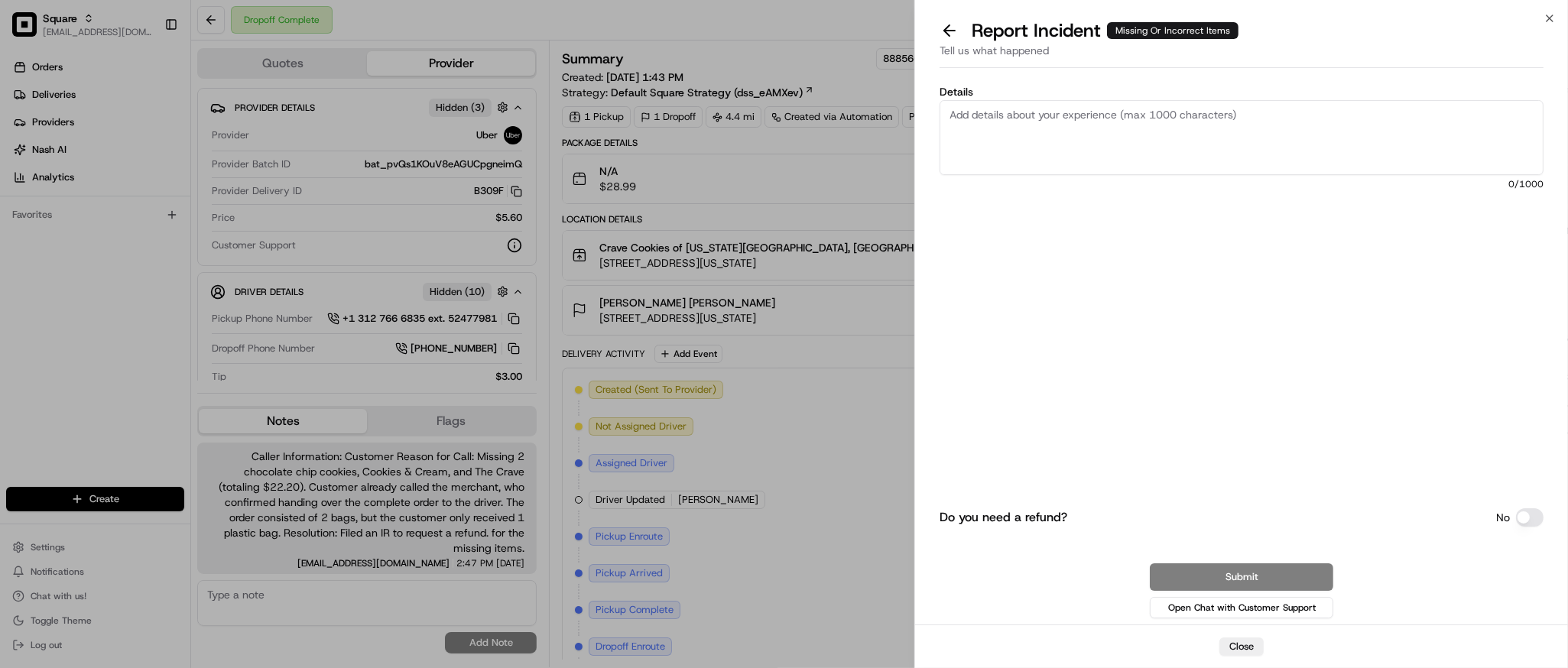
click at [1396, 334] on div "Do you need a refund? No Submit Open Chat with Customer Support" at bounding box center [1241, 468] width 604 height 305
click at [1092, 121] on textarea "Details" at bounding box center [1241, 137] width 604 height 75
paste textarea "The customer is missing 2 chocolate chip cookies, Cookies & Cream, and The Crav…"
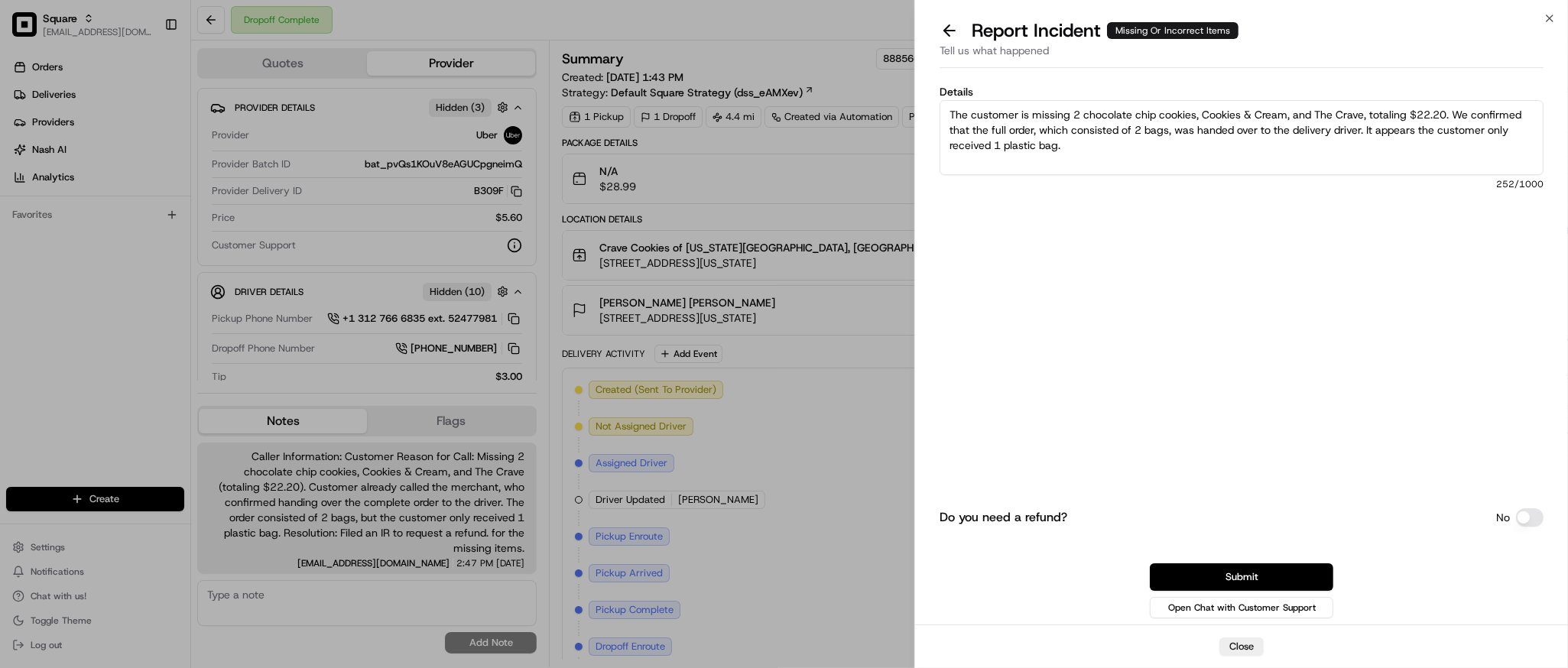
click at [1478, 116] on textarea "The customer is missing 2 chocolate chip cookies, Cookies & Cream, and The Crav…" at bounding box center [1241, 137] width 604 height 75
click at [1109, 162] on textarea "The customer is missing 2 chocolate chip cookies, Cookies & Cream, and The Crav…" at bounding box center [1241, 137] width 604 height 75
drag, startPoint x: 1124, startPoint y: 130, endPoint x: 1468, endPoint y: 103, distance: 345.1
click at [1468, 103] on textarea "The customer is missing 2 chocolate chip cookies, Cookies & Cream, and The Crav…" at bounding box center [1241, 137] width 604 height 75
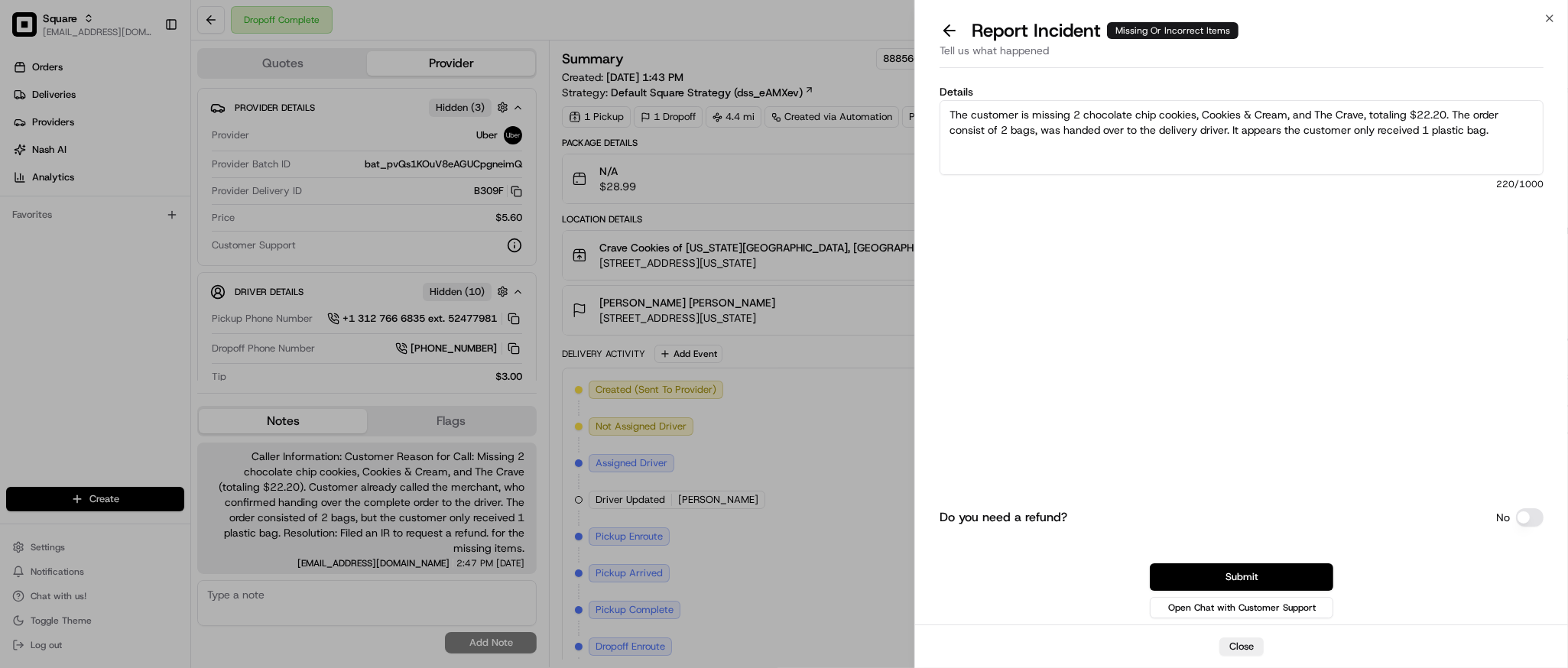
click at [1042, 129] on textarea "The customer is missing 2 chocolate chip cookies, Cookies & Cream, and The Crav…" at bounding box center [1241, 137] width 604 height 75
click at [1530, 130] on textarea "The customer is missing 2 chocolate chip cookies, Cookies & Cream, and The Crav…" at bounding box center [1241, 137] width 604 height 75
type textarea "The customer is missing 2 chocolate chip cookies, Cookies & Cream, and The Crav…"
click at [1229, 573] on button "Submit" at bounding box center [1241, 577] width 183 height 28
